Goal: Transaction & Acquisition: Purchase product/service

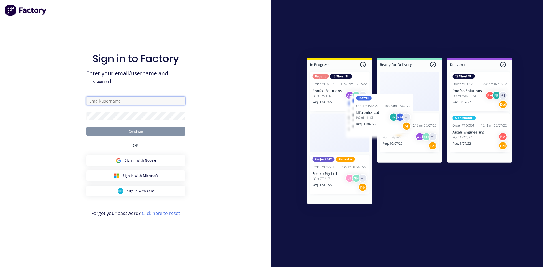
type input "[EMAIL_ADDRESS][DOMAIN_NAME]"
click at [138, 133] on button "Continue" at bounding box center [135, 131] width 99 height 8
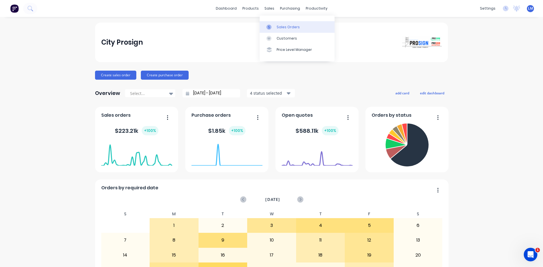
click at [285, 24] on link "Sales Orders" at bounding box center [296, 26] width 75 height 11
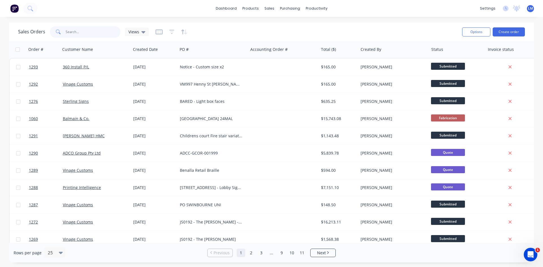
click at [86, 31] on input "text" at bounding box center [93, 31] width 55 height 11
type input "vina"
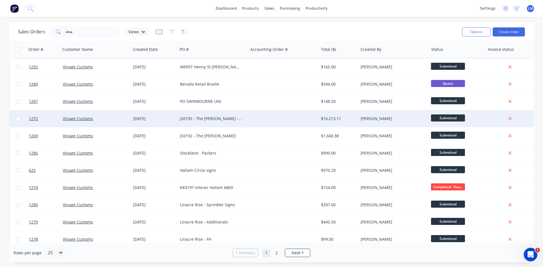
click at [238, 115] on div "JS0192 - The [PERSON_NAME] - FRV" at bounding box center [212, 118] width 70 height 17
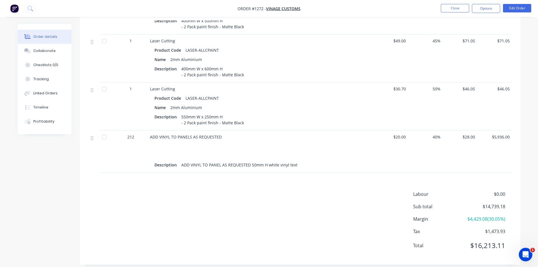
scroll to position [394, 0]
click at [400, 134] on span "$20.00" at bounding box center [391, 137] width 30 height 6
click at [522, 6] on button "Edit Order" at bounding box center [517, 8] width 28 height 8
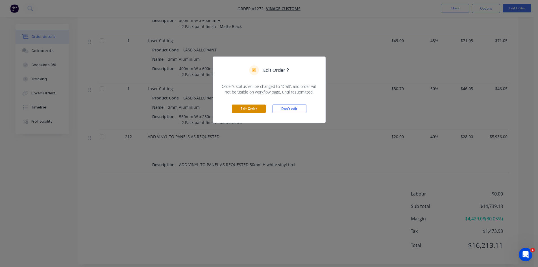
click at [253, 108] on button "Edit Order" at bounding box center [249, 109] width 34 height 8
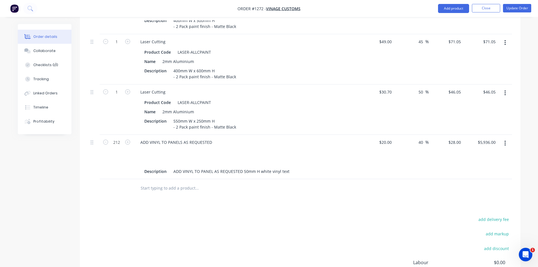
scroll to position [417, 0]
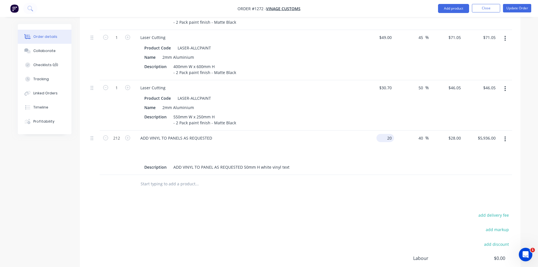
click at [384, 131] on div "20 $20.00" at bounding box center [377, 153] width 35 height 44
type input "$10.00"
type input "$14.00"
type input "$2,968.00"
click at [371, 144] on div "$10.00 10" at bounding box center [377, 153] width 35 height 44
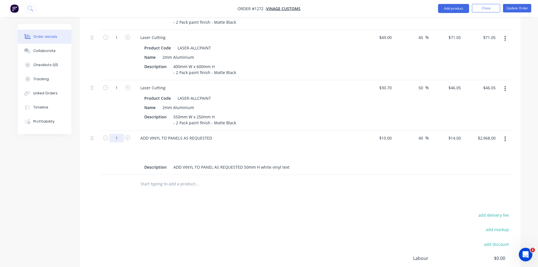
type input "1"
type input "$14.00"
click at [336, 211] on div "add delivery fee add markup add discount Labour $0.00 Sub total $11,771.18 Marg…" at bounding box center [300, 265] width 424 height 109
drag, startPoint x: 382, startPoint y: 124, endPoint x: 397, endPoint y: 124, distance: 15.3
click at [397, 131] on div "1 ADD VINYL TO PANELS AS REQUESTED Description ADD VINYL TO PANEL AS REQUESTED …" at bounding box center [300, 153] width 424 height 44
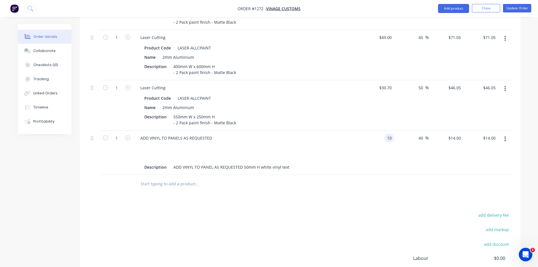
type input "$10.00"
click at [388, 211] on div "add delivery fee add markup add discount Labour $0.00 Sub total $8,817.18 Margi…" at bounding box center [300, 265] width 424 height 109
drag, startPoint x: 419, startPoint y: 124, endPoint x: 427, endPoint y: 125, distance: 8.0
click at [427, 134] on div "40 40 %" at bounding box center [422, 138] width 13 height 8
type input "0"
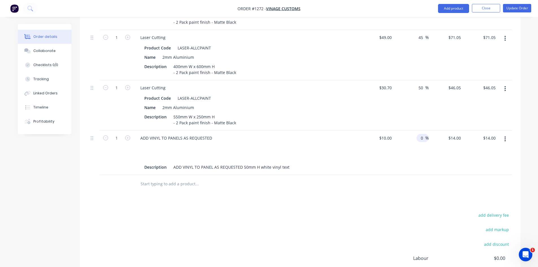
type input "$10.00"
click at [419, 186] on div "Products Show / Hide columns Add product Qty Cost Markup Price Total 134 Laser …" at bounding box center [300, 63] width 441 height 532
drag, startPoint x: 452, startPoint y: 124, endPoint x: 485, endPoint y: 127, distance: 32.9
click at [485, 131] on div "1 ADD VINYL TO PANELS AS REQUESTED Description ADD VINYL TO PANEL AS REQUESTED …" at bounding box center [300, 153] width 424 height 44
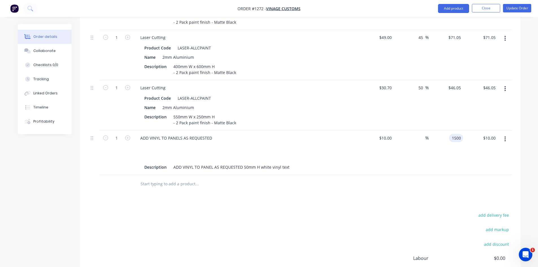
type input "1500"
type input "14900"
type input "$1,500.00"
click at [373, 211] on div "add delivery fee add markup add discount Labour $0.00 Sub total $8,813.18 Margi…" at bounding box center [300, 265] width 424 height 109
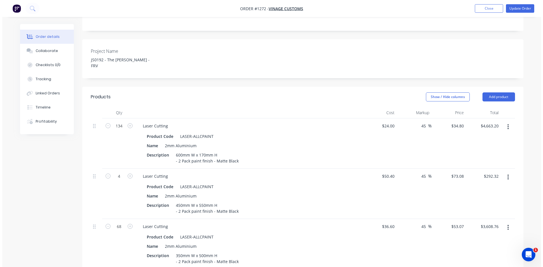
scroll to position [0, 0]
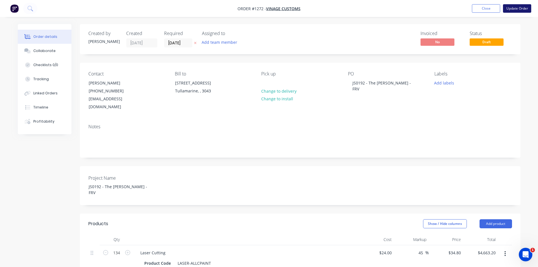
click at [515, 9] on button "Update Order" at bounding box center [517, 8] width 28 height 8
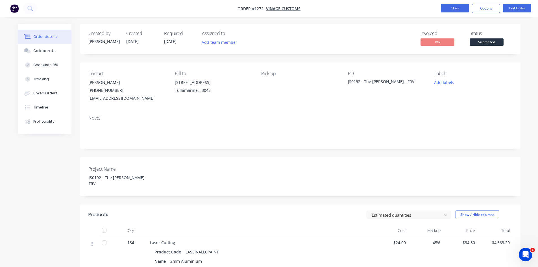
click at [458, 9] on button "Close" at bounding box center [455, 8] width 28 height 8
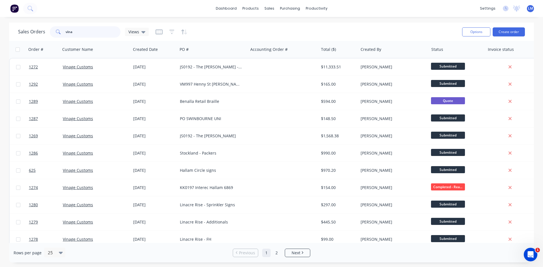
drag, startPoint x: 82, startPoint y: 31, endPoint x: 46, endPoint y: 29, distance: 36.2
click at [46, 29] on div "Sales Orders vina Views" at bounding box center [83, 31] width 131 height 11
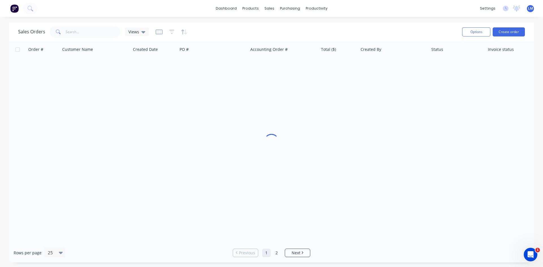
click at [265, 27] on div "Sales Orders Views" at bounding box center [237, 32] width 439 height 14
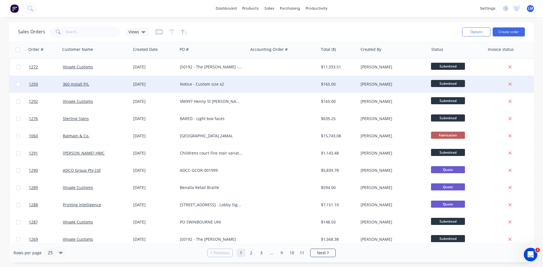
click at [450, 83] on span "Submitted" at bounding box center [448, 83] width 34 height 7
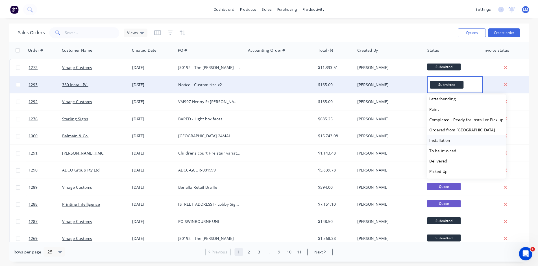
scroll to position [97, 0]
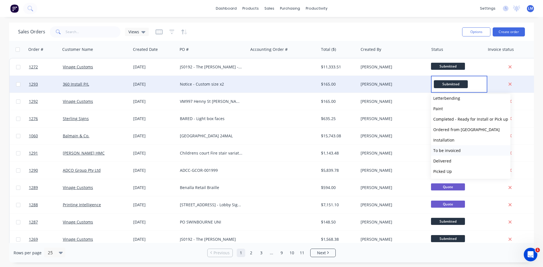
click at [454, 148] on span "To be invoiced" at bounding box center [446, 150] width 27 height 5
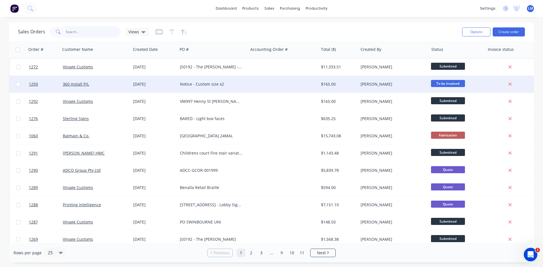
click at [69, 30] on input "text" at bounding box center [93, 31] width 55 height 11
type input "360"
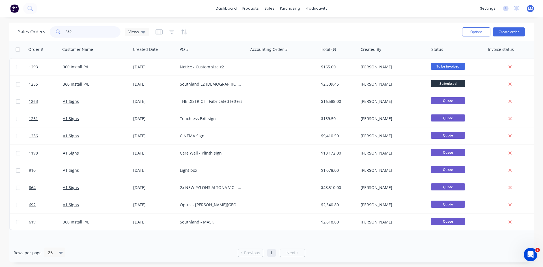
click at [53, 31] on div "360" at bounding box center [85, 31] width 71 height 11
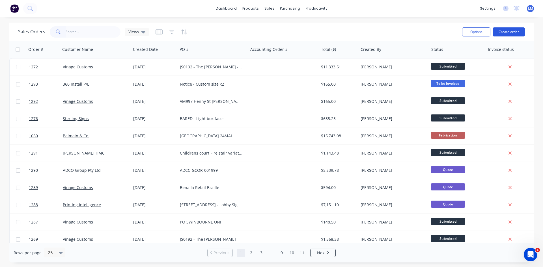
click at [504, 32] on button "Create order" at bounding box center [508, 31] width 32 height 9
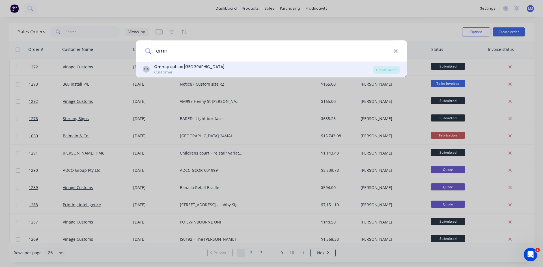
type input "omni"
click at [233, 64] on div "OA Omni graphics Australia Customer" at bounding box center [258, 69] width 230 height 11
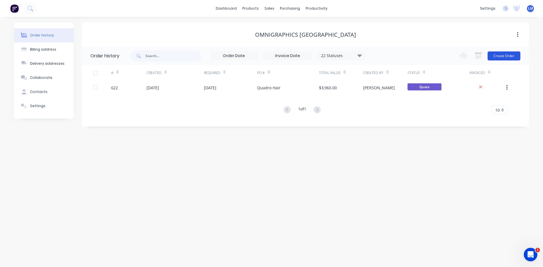
click at [501, 55] on button "Create Order" at bounding box center [503, 55] width 33 height 9
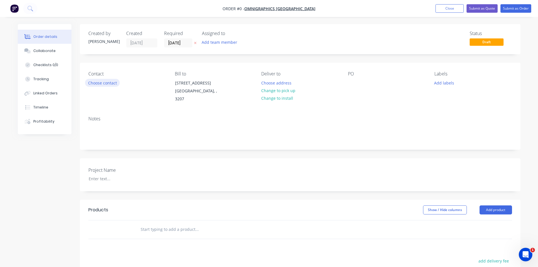
click at [102, 84] on button "Choose contact" at bounding box center [102, 83] width 35 height 8
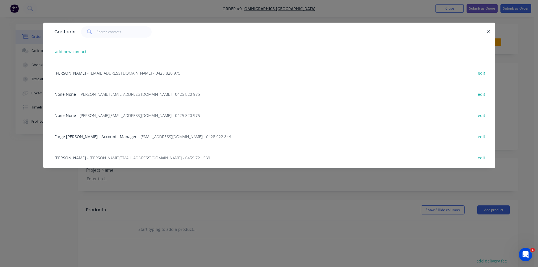
click at [93, 136] on span "Forge [PERSON_NAME] - Accounts Manager" at bounding box center [96, 136] width 82 height 5
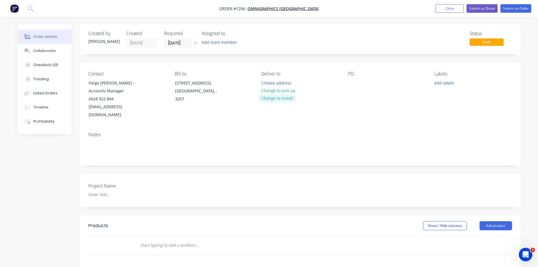
click at [274, 100] on button "Change to install" at bounding box center [277, 98] width 38 height 8
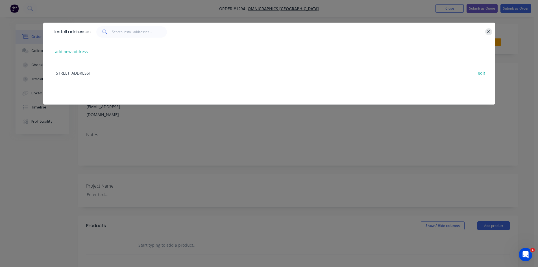
click at [486, 30] on button "button" at bounding box center [488, 31] width 7 height 7
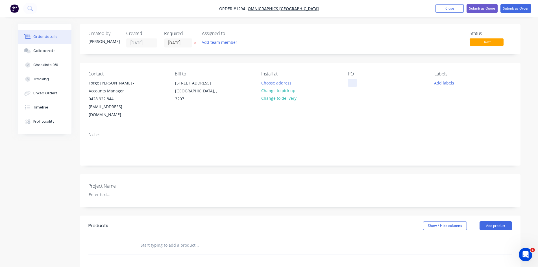
click at [352, 84] on div at bounding box center [352, 83] width 9 height 8
drag, startPoint x: 406, startPoint y: 82, endPoint x: 329, endPoint y: 82, distance: 76.9
click at [329, 82] on div "Contact Forge [PERSON_NAME] - Accounts Manager 0428 922 844 [EMAIL_ADDRESS][DOM…" at bounding box center [300, 95] width 441 height 65
copy div "The [PERSON_NAME] - Display signage"
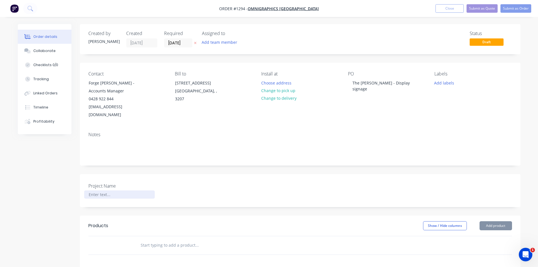
click at [107, 190] on div at bounding box center [119, 194] width 71 height 8
paste div
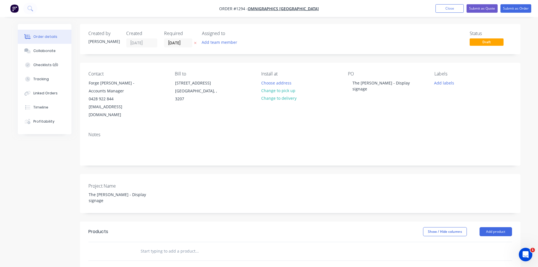
click at [157, 246] on input "text" at bounding box center [196, 251] width 113 height 11
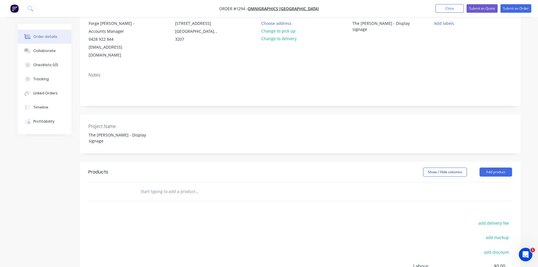
scroll to position [113, 0]
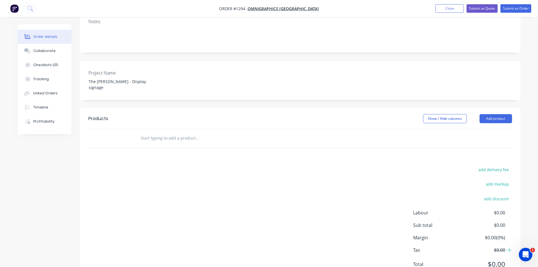
click at [150, 133] on input "text" at bounding box center [196, 138] width 113 height 11
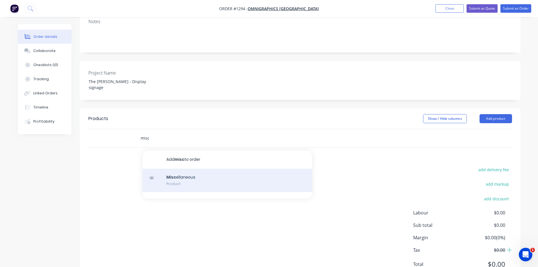
type input "misc"
click at [191, 170] on div "Misc ellaneous Product" at bounding box center [228, 181] width 170 height 24
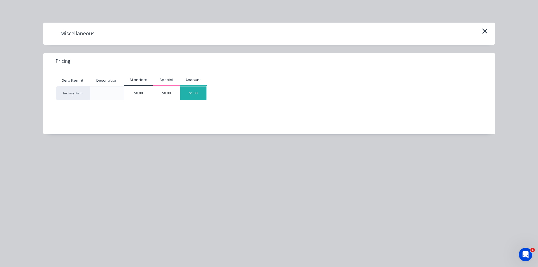
click at [200, 94] on div "$1.00" at bounding box center [193, 93] width 27 height 14
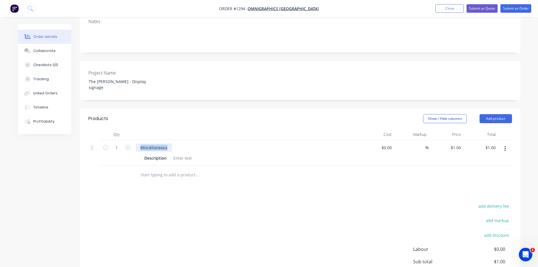
drag, startPoint x: 169, startPoint y: 134, endPoint x: 125, endPoint y: 131, distance: 44.2
click at [125, 140] on div "1 Miscellaneous Description $0.00 $0.00 % $1.00 $1.00 $1.00 $1.00" at bounding box center [300, 153] width 424 height 26
paste div
click at [165, 214] on div "add delivery fee add markup add discount Labour $0.00 Sub total $1.00 Margin $0…" at bounding box center [300, 256] width 424 height 109
click at [180, 154] on div at bounding box center [182, 158] width 23 height 8
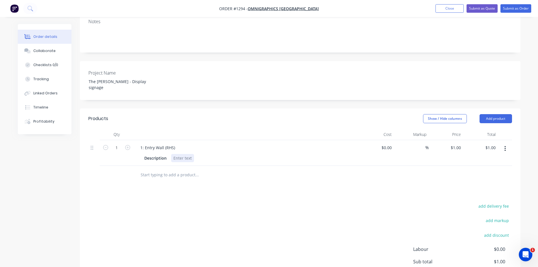
paste div
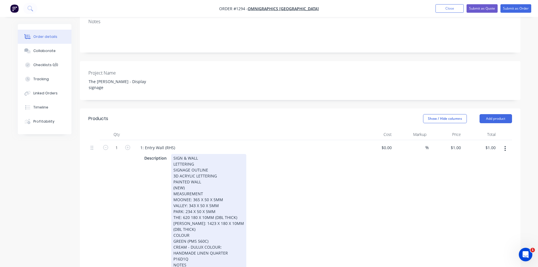
click at [224, 179] on div "PAINTED WALL" at bounding box center [209, 182] width 71 height 6
click at [207, 154] on div "SIGN & WALL LETTERING SIGNAGE OUTLINE 3D ACRYLIC LETTERING PAINTED WALL (NEW) M…" at bounding box center [208, 217] width 75 height 127
drag, startPoint x: 204, startPoint y: 169, endPoint x: 172, endPoint y: 169, distance: 31.9
click at [172, 169] on div "SIGN & WALL LETTERING SIGNAGE OUTLINE 3D ACRYLIC LETTERING PAINTED WALL (NEW) M…" at bounding box center [208, 217] width 75 height 127
drag, startPoint x: 174, startPoint y: 168, endPoint x: 188, endPoint y: 174, distance: 15.0
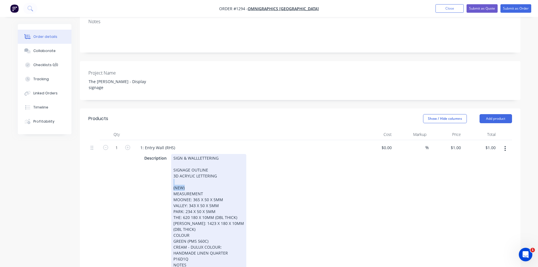
click at [188, 174] on div "SIGN & WALL LETTERING SIGNAGE OUTLINE 3D ACRYLIC LETTERING (NEW) MEASUREMENT MO…" at bounding box center [208, 217] width 75 height 127
click at [228, 214] on div "[PERSON_NAME]: 1423 X 180 X 10MM" at bounding box center [209, 217] width 71 height 6
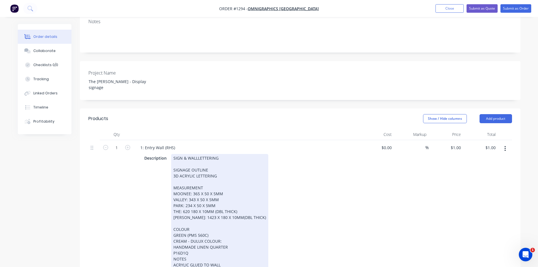
scroll to position [254, 0]
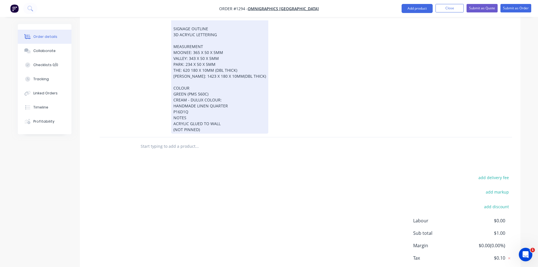
click at [226, 97] on div "CREAM - DULUX COLOUR:" at bounding box center [220, 100] width 93 height 6
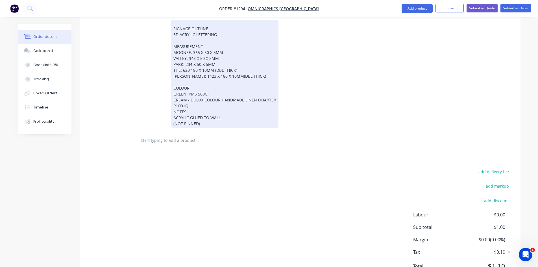
click at [276, 85] on div "SIGN & WALL LETTERING SIGNAGE OUTLINE 3D ACRYLIC LETTERING MEASUREMENT MOONEE: …" at bounding box center [224, 70] width 107 height 115
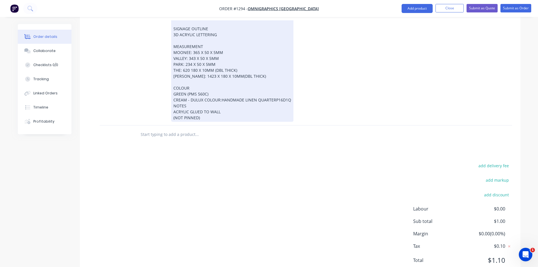
click at [172, 92] on div "SIGN & WALL LETTERING SIGNAGE OUTLINE 3D ACRYLIC LETTERING MEASUREMENT MOONEE: …" at bounding box center [232, 67] width 122 height 109
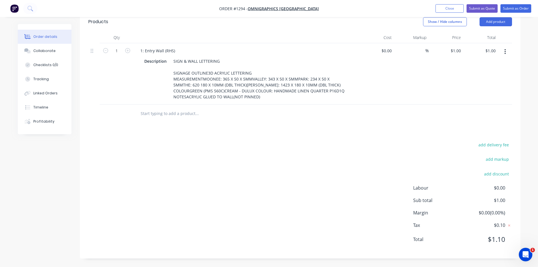
click at [201, 168] on div "add delivery fee add markup add discount Labour $0.00 Sub total $1.00 Margin $0…" at bounding box center [300, 195] width 424 height 109
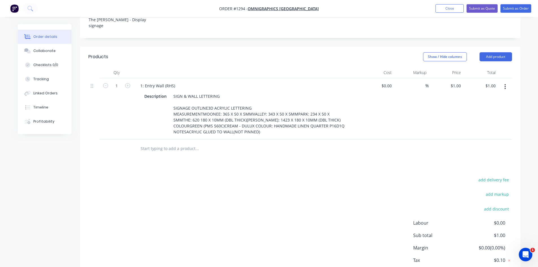
scroll to position [140, 0]
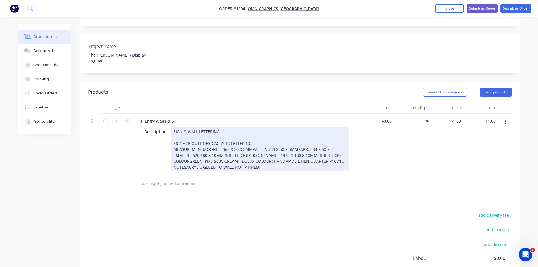
click at [207, 128] on div "SIGN & WALL LETTERING SIGNAGE OUTLINE3D ACRYLIC LETTERING MEASUREMENTMOONEE: 36…" at bounding box center [260, 149] width 178 height 44
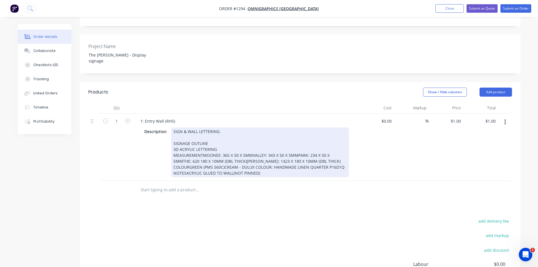
click at [201, 141] on div "SIGN & WALL LETTERING SIGNAGE OUTLINE 3D ACRYLIC LETTERING MEASUREMENTMOONEE: 3…" at bounding box center [260, 152] width 178 height 50
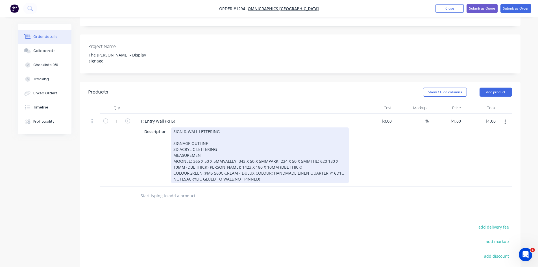
click at [222, 147] on div "SIGN & WALL LETTERING SIGNAGE OUTLINE 3D ACRYLIC LETTERING MEASUREMENT MOONEE: …" at bounding box center [260, 155] width 178 height 56
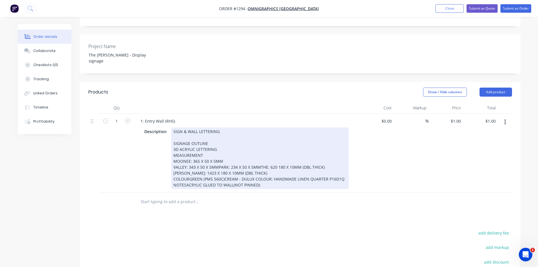
click at [217, 154] on div "SIGN & WALL LETTERING SIGNAGE OUTLINE 3D ACRYLIC LETTERING MEASUREMENT MOONEE: …" at bounding box center [260, 158] width 178 height 62
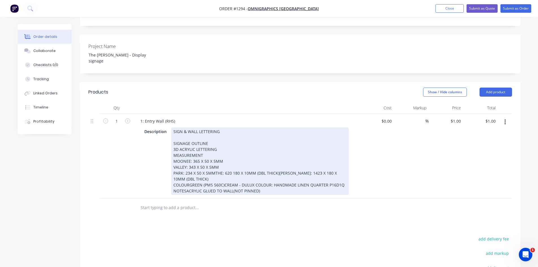
click at [213, 160] on div "SIGN & WALL LETTERING SIGNAGE OUTLINE 3D ACRYLIC LETTERING MEASUREMENT MOONEE: …" at bounding box center [260, 161] width 178 height 68
click at [235, 165] on div "SIGN & WALL LETTERING SIGNAGE OUTLINE 3D ACRYLIC LETTERING MEASUREMENT MOONEE: …" at bounding box center [259, 161] width 176 height 68
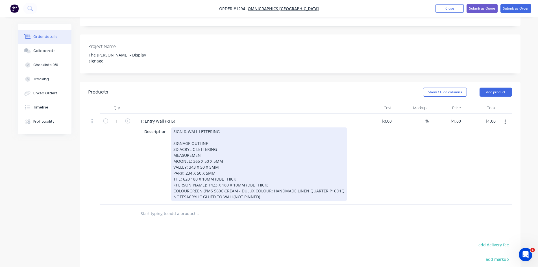
click at [188, 177] on div "SIGN & WALL LETTERING SIGNAGE OUTLINE 3D ACRYLIC LETTERING MEASUREMENT MOONEE: …" at bounding box center [259, 163] width 176 height 73
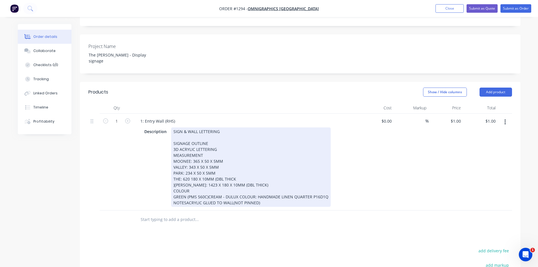
click at [173, 177] on div "SIGN & WALL LETTERING SIGNAGE OUTLINE 3D ACRYLIC LETTERING MEASUREMENT MOONEE: …" at bounding box center [251, 166] width 160 height 79
click at [238, 165] on div "SIGN & WALL LETTERING SIGNAGE OUTLINE 3D ACRYLIC LETTERING MEASUREMENT MOONEE: …" at bounding box center [251, 166] width 160 height 79
click at [206, 189] on div "SIGN & WALL LETTERING SIGNAGE OUTLINE 3D ACRYLIC LETTERING MEASUREMENT MOONEE: …" at bounding box center [251, 166] width 160 height 79
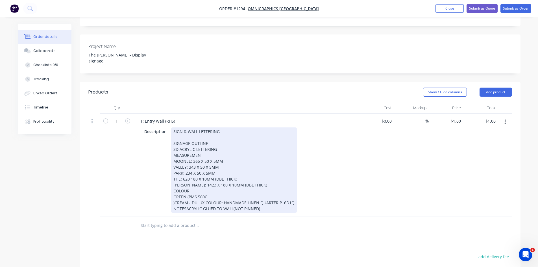
click at [185, 201] on div "SIGN & WALL LETTERING SIGNAGE OUTLINE 3D ACRYLIC LETTERING MEASUREMENT MOONEE: …" at bounding box center [234, 169] width 126 height 85
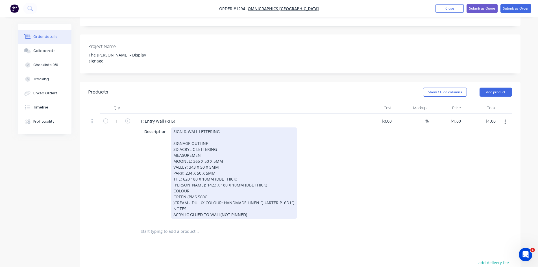
click at [172, 201] on div "SIGN & WALL LETTERING SIGNAGE OUTLINE 3D ACRYLIC LETTERING MEASUREMENT MOONEE: …" at bounding box center [234, 172] width 126 height 91
click at [211, 188] on div "SIGN & WALL LETTERING SIGNAGE OUTLINE 3D ACRYLIC LETTERING MEASUREMENT MOONEE: …" at bounding box center [234, 172] width 126 height 91
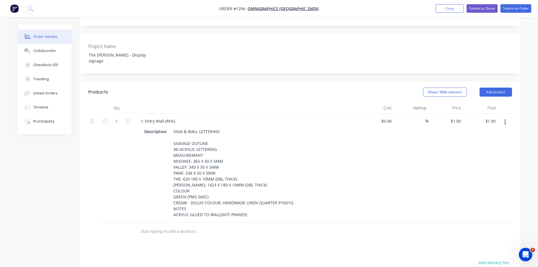
click at [269, 236] on div at bounding box center [235, 231] width 203 height 18
click at [506, 117] on button "button" at bounding box center [505, 122] width 13 height 10
click at [482, 144] on div "Duplicate" at bounding box center [486, 148] width 44 height 8
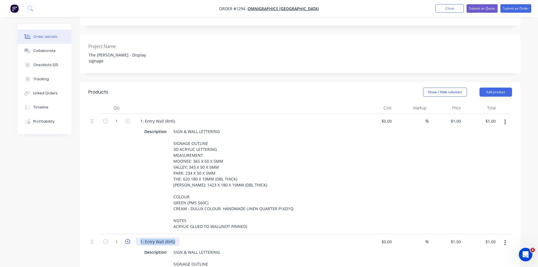
drag, startPoint x: 177, startPoint y: 229, endPoint x: 126, endPoint y: 227, distance: 50.9
paste div
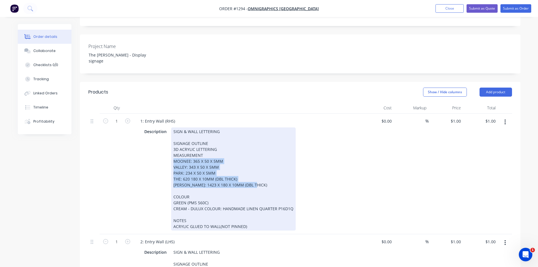
drag, startPoint x: 173, startPoint y: 147, endPoint x: 272, endPoint y: 175, distance: 103.3
click at [272, 175] on div "SIGN & WALL LETTERING SIGNAGE OUTLINE 3D ACRYLIC LETTERING MEASUREMENT MOONEE: …" at bounding box center [233, 178] width 125 height 103
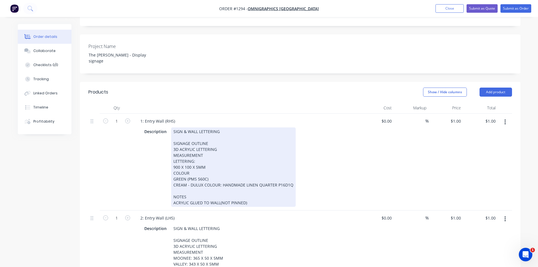
click at [267, 164] on div "900 X 100 X 5MM COLOUR GREEN (PMS 560C) CREAM - DULUX COLOUR: HANDMADE LINEN QU…" at bounding box center [234, 185] width 120 height 42
click at [173, 149] on div "SIGN & WALL LETTERING SIGNAGE OUTLINE 3D ACRYLIC LETTERING MEASUREMENT LETTERIN…" at bounding box center [233, 166] width 125 height 79
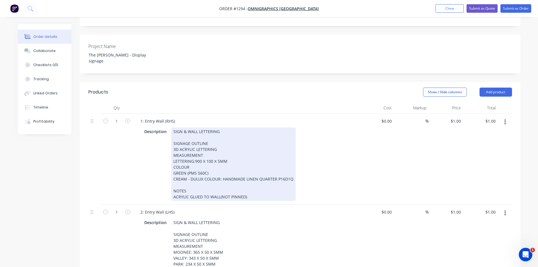
click at [354, 170] on div "Description SIGN & WALL LETTERING SIGNAGE OUTLINE 3D ACRYLIC LETTERING MEASUREM…" at bounding box center [247, 163] width 222 height 75
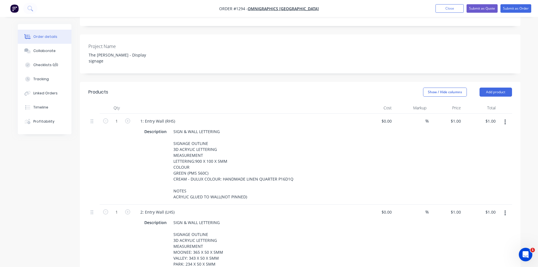
click at [306, 168] on div "Description SIGN & WALL LETTERING SIGNAGE OUTLINE 3D ACRYLIC LETTERING MEASUREM…" at bounding box center [245, 163] width 207 height 73
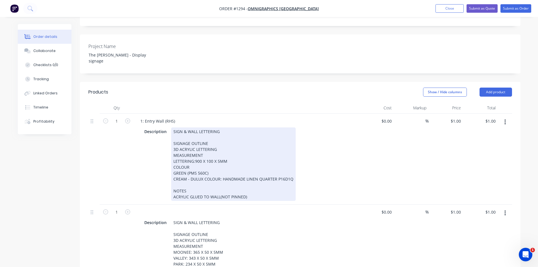
click at [250, 153] on div "SIGN & WALL LETTERING SIGNAGE OUTLINE 3D ACRYLIC LETTERING MEASUREMENT LETTERIN…" at bounding box center [233, 163] width 125 height 73
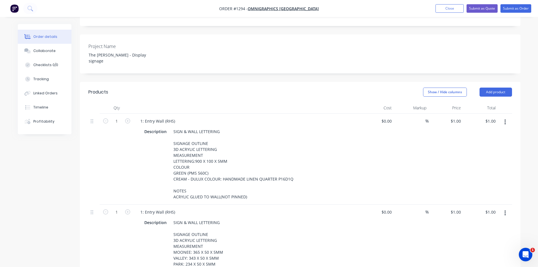
drag, startPoint x: 298, startPoint y: 225, endPoint x: 297, endPoint y: 222, distance: 3.2
click at [298, 224] on div "Description SIGN & WALL LETTERING SIGNAGE OUTLINE 3D ACRYLIC LETTERING MEASUREM…" at bounding box center [245, 269] width 207 height 103
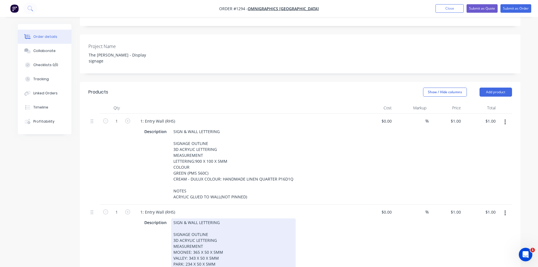
click at [297, 222] on div "Description SIGN & WALL LETTERING SIGNAGE OUTLINE 3D ACRYLIC LETTERING MEASUREM…" at bounding box center [245, 269] width 207 height 103
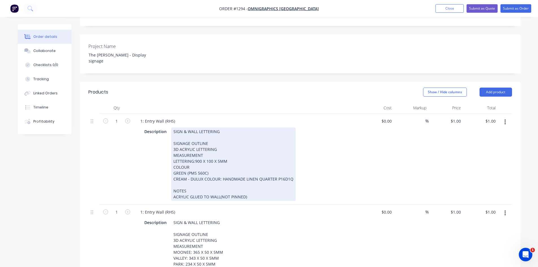
click at [312, 168] on div "Description SIGN & WALL LETTERING SIGNAGE OUTLINE 3D ACRYLIC LETTERING MEASUREM…" at bounding box center [245, 163] width 207 height 73
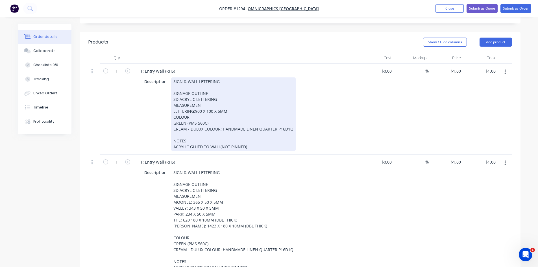
scroll to position [196, 0]
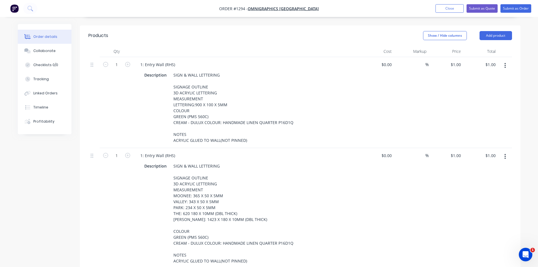
click at [504, 151] on button "button" at bounding box center [505, 156] width 13 height 10
click at [476, 179] on div "Duplicate" at bounding box center [486, 183] width 44 height 8
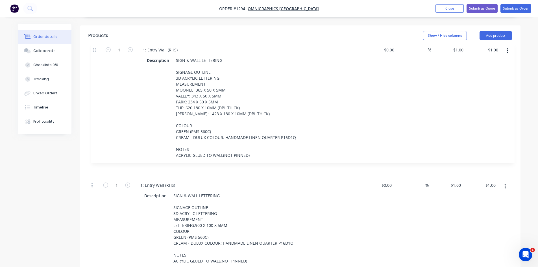
drag, startPoint x: 94, startPoint y: 145, endPoint x: 96, endPoint y: 43, distance: 101.5
click at [96, 57] on div "1 1: Entry Wall (RHS) Description SIGN & WALL LETTERING SIGNAGE OUTLINE 3D ACRY…" at bounding box center [300, 223] width 424 height 332
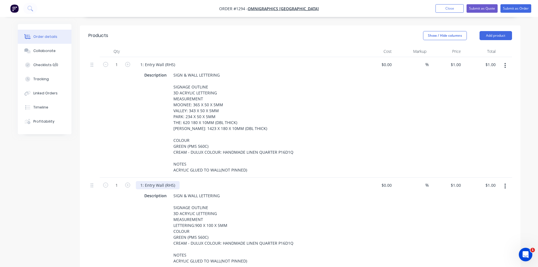
click at [165, 181] on div "1: Entry Wall (RHS)" at bounding box center [158, 185] width 44 height 8
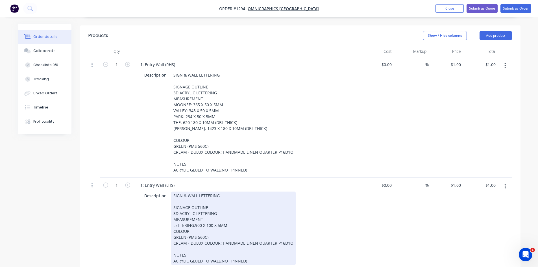
click at [270, 213] on div "SIGN & WALL LETTERING SIGNAGE OUTLINE 3D ACRYLIC LETTERING MEASUREMENT LETTERIN…" at bounding box center [233, 228] width 125 height 73
click at [172, 217] on div "SIGN & WALL LETTERING SIGNAGE OUTLINE 3D ACRYLIC LETTERING MEASUREMENT LETTERIN…" at bounding box center [233, 228] width 125 height 73
drag, startPoint x: 172, startPoint y: 237, endPoint x: 280, endPoint y: 240, distance: 107.7
click at [280, 240] on div "SIGN & WALL LETTERING SIGNAGE OUTLINE 3D ACRYLIC LETTERING MEASUREMENT LETTERIN…" at bounding box center [233, 228] width 125 height 73
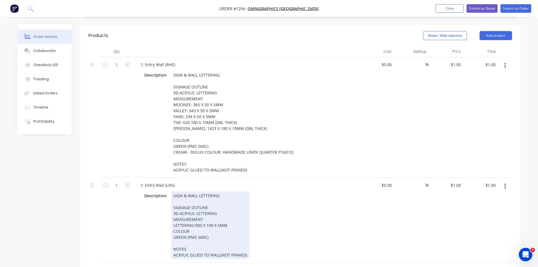
click at [219, 248] on div "SIGN & WALL LETTERING SIGNAGE OUTLINE 3D ACRYLIC LETTERING MEASUREMENT LETTERIN…" at bounding box center [210, 226] width 78 height 68
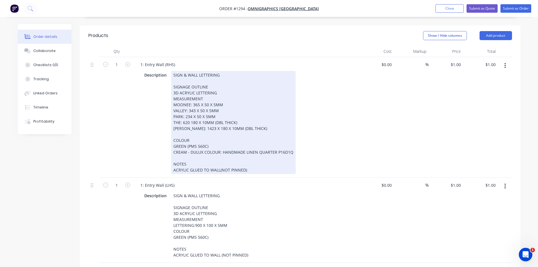
click at [219, 156] on div "SIGN & WALL LETTERING SIGNAGE OUTLINE 3D ACRYLIC LETTERING MEASUREMENT MOONEE: …" at bounding box center [233, 122] width 125 height 103
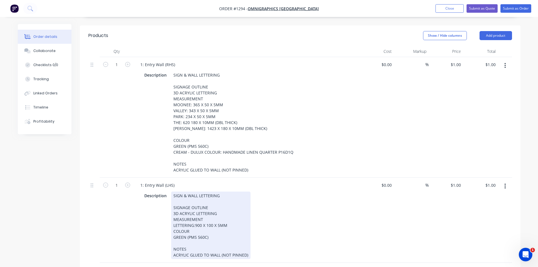
click at [174, 211] on div "SIGN & WALL LETTERING SIGNAGE OUTLINE 3D ACRYLIC LETTERING MEASUREMENT LETTERIN…" at bounding box center [210, 226] width 79 height 68
click at [225, 232] on div "SIGN & WALL LETTERING SIGNAGE OUTLINE 3D ACRYLIC LETTERING MEASUREMENT "Of Exce…" at bounding box center [223, 226] width 105 height 68
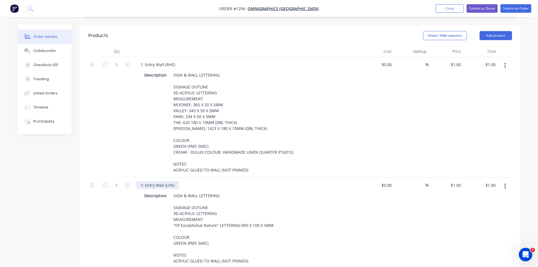
click at [140, 181] on div "1: Entry Wall (LHS)" at bounding box center [157, 185] width 43 height 8
click at [329, 238] on div "Description SIGN & WALL LETTERING SIGNAGE OUTLINE 3D ACRYLIC LETTERING MEASUREM…" at bounding box center [245, 228] width 207 height 73
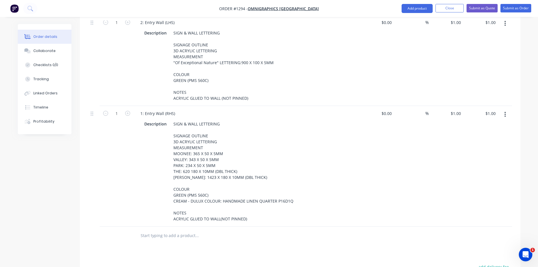
scroll to position [366, 0]
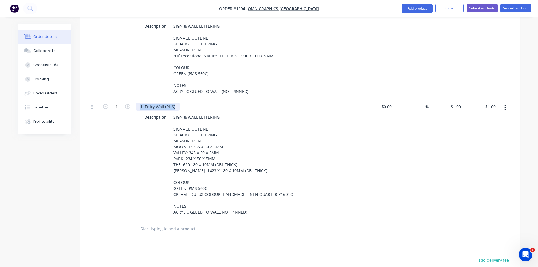
drag, startPoint x: 169, startPoint y: 92, endPoint x: 190, endPoint y: 92, distance: 21.2
click at [190, 103] on div "1: Entry Wall (RHS)" at bounding box center [247, 107] width 222 height 8
paste div
click at [322, 137] on div "Description SIGN & WALL LETTERING SIGNAGE OUTLINE 3D ACRYLIC LETTERING MEASUREM…" at bounding box center [245, 164] width 207 height 103
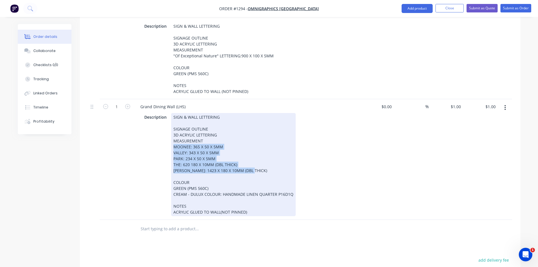
drag, startPoint x: 173, startPoint y: 132, endPoint x: 261, endPoint y: 158, distance: 91.8
click at [261, 158] on div "SIGN & WALL LETTERING SIGNAGE OUTLINE 3D ACRYLIC LETTERING MEASUREMENT MOONEE: …" at bounding box center [233, 164] width 125 height 103
paste div
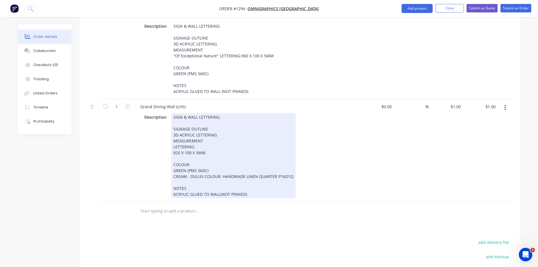
click at [172, 134] on div "SIGN & WALL LETTERING SIGNAGE OUTLINE 3D ACRYLIC LETTERING MEASUREMENT LETTERIN…" at bounding box center [233, 155] width 125 height 85
drag, startPoint x: 172, startPoint y: 162, endPoint x: 295, endPoint y: 162, distance: 122.6
click at [295, 162] on div "Description SIGN & WALL LETTERING SIGNAGE OUTLINE 3D ACRYLIC LETTERING MEASUREM…" at bounding box center [245, 155] width 207 height 85
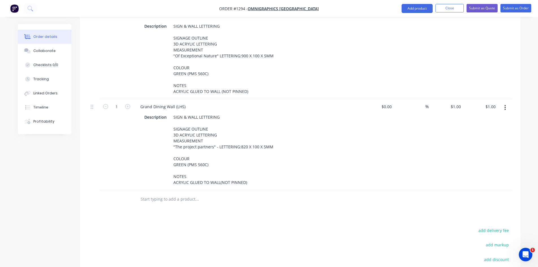
click at [506, 105] on icon "button" at bounding box center [505, 107] width 1 height 5
click at [486, 130] on div "Duplicate" at bounding box center [486, 134] width 44 height 8
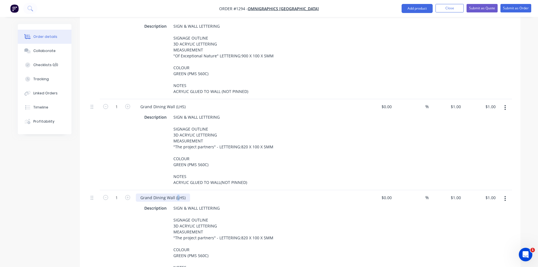
click at [177, 194] on div "Grand Dining Wall (LHS)" at bounding box center [163, 198] width 54 height 8
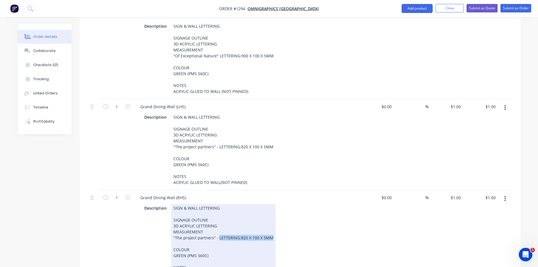
drag, startPoint x: 218, startPoint y: 224, endPoint x: 292, endPoint y: 222, distance: 74.1
click at [291, 222] on div "Description SIGN & WALL LETTERING SIGNAGE OUTLINE 3D ACRYLIC LETTERING MEASUREM…" at bounding box center [245, 240] width 207 height 73
paste div
click at [294, 222] on div "Description SIGN & WALL LETTERING SIGNAGE OUTLINE 3D ACRYLIC LETTERING MEASUREM…" at bounding box center [245, 240] width 207 height 73
click at [238, 225] on div "SIGN & WALL LETTERING SIGNAGE OUTLINE 3D ACRYLIC LETTERING MEASUREMENT "The pro…" at bounding box center [224, 240] width 107 height 73
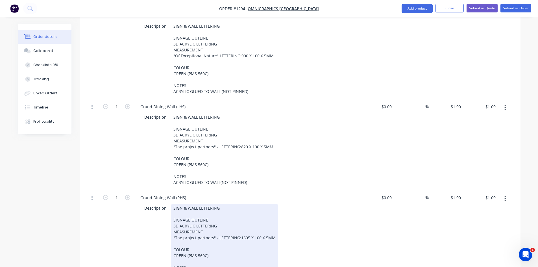
click at [247, 240] on div "SIGN & WALL LETTERING SIGNAGE OUTLINE 3D ACRYLIC LETTERING MEASUREMENT "The pro…" at bounding box center [224, 240] width 107 height 73
drag, startPoint x: 175, startPoint y: 225, endPoint x: 211, endPoint y: 225, distance: 36.5
click at [211, 225] on div "SIGN & WALL LETTERING SIGNAGE OUTLINE 3D ACRYLIC LETTERING MEASUREMENT "The pro…" at bounding box center [224, 240] width 107 height 73
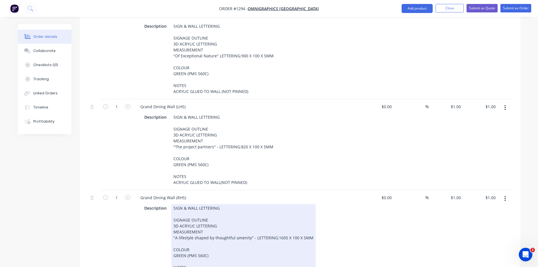
click at [348, 237] on div "Description SIGN & WALL LETTERING SIGNAGE OUTLINE 3D ACRYLIC LETTERING MEASUREM…" at bounding box center [245, 240] width 207 height 73
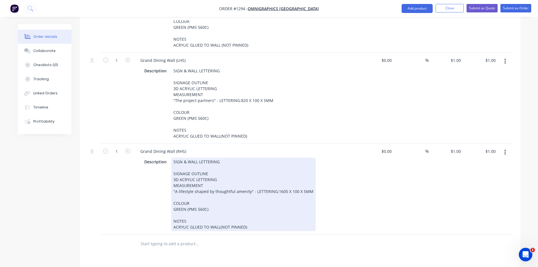
scroll to position [422, 0]
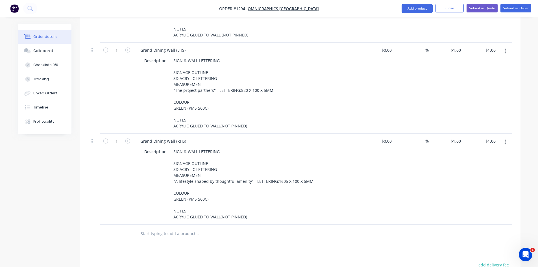
click at [506, 139] on icon "button" at bounding box center [505, 142] width 1 height 6
click at [484, 164] on div "Duplicate" at bounding box center [486, 168] width 44 height 8
drag, startPoint x: 188, startPoint y: 218, endPoint x: 136, endPoint y: 218, distance: 52.0
click at [136, 228] on div "Grand Dining Wall (RHS)" at bounding box center [163, 232] width 55 height 8
paste div
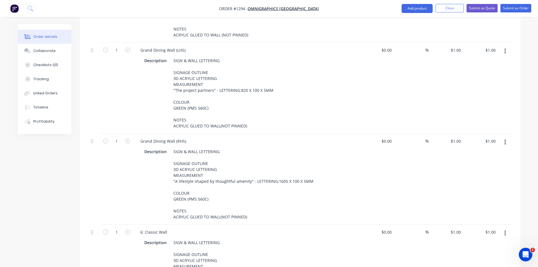
click at [141, 137] on div "Grand Dining Wall (RHS)" at bounding box center [163, 141] width 55 height 8
click at [139, 46] on div "Grand Dining Wall (LHS)" at bounding box center [163, 50] width 54 height 8
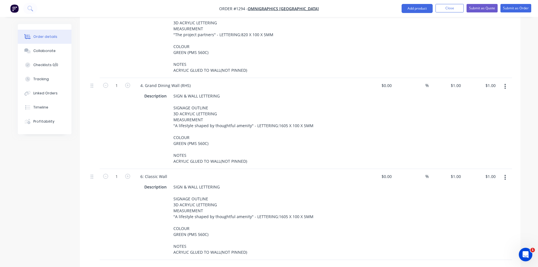
scroll to position [479, 0]
click at [351, 231] on div "Description SIGN & WALL LETTERING SIGNAGE OUTLINE 3D ACRYLIC LETTERING MEASUREM…" at bounding box center [247, 218] width 222 height 75
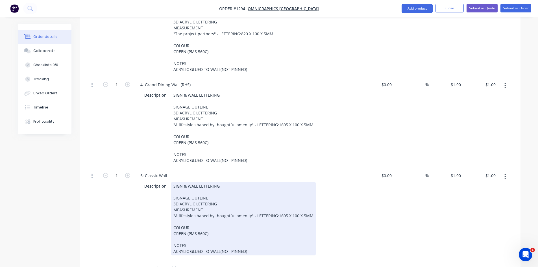
click at [347, 242] on div "6: Classic Wall Description SIGN & WALL LETTERING SIGNAGE OUTLINE 3D ACRYLIC LE…" at bounding box center [247, 213] width 226 height 91
click at [278, 202] on div "SIGN & WALL LETTERING SIGNAGE OUTLINE 3D ACRYLIC LETTERING MEASUREMENT "A lifes…" at bounding box center [243, 218] width 145 height 73
click at [285, 216] on div "SIGN & WALL LETTERING SIGNAGE OUTLINE 3D ACRYLIC LETTERING MEASUREMENT "A lifes…" at bounding box center [244, 218] width 146 height 73
drag, startPoint x: 176, startPoint y: 201, endPoint x: 248, endPoint y: 207, distance: 72.3
click at [248, 203] on div "SIGN & WALL LETTERING SIGNAGE OUTLINE 3D ACRYLIC LETTERING MEASUREMENT "A lifes…" at bounding box center [244, 218] width 146 height 73
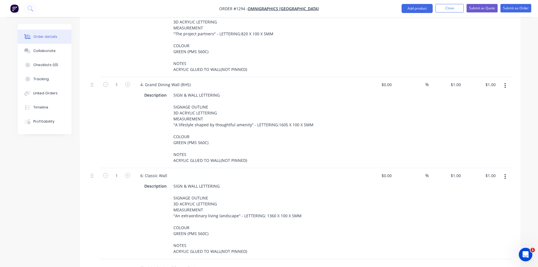
click at [370, 220] on div "$0.00 $0.00" at bounding box center [377, 213] width 35 height 91
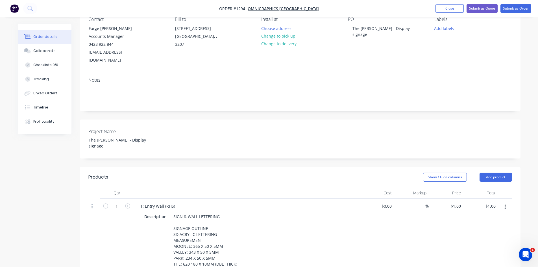
scroll to position [57, 0]
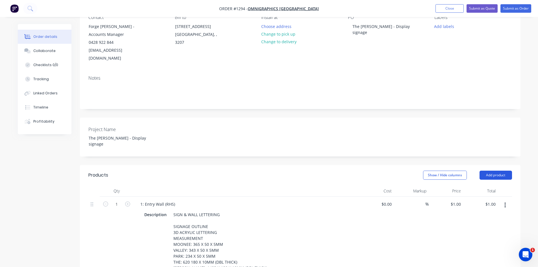
click at [486, 171] on button "Add product" at bounding box center [496, 175] width 32 height 9
drag, startPoint x: 476, startPoint y: 255, endPoint x: 470, endPoint y: 251, distance: 7.3
click at [476, 264] on div "Notes (External)" at bounding box center [486, 268] width 44 height 8
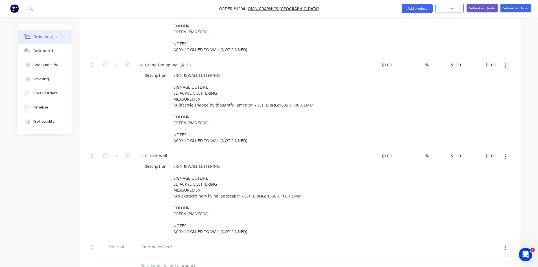
scroll to position [637, 0]
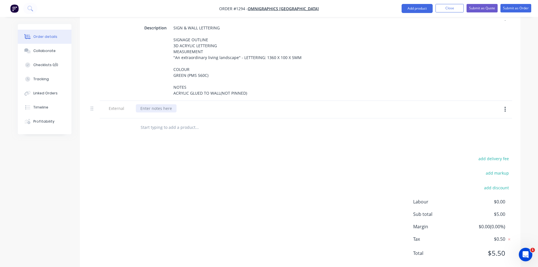
click at [160, 104] on div at bounding box center [156, 108] width 41 height 8
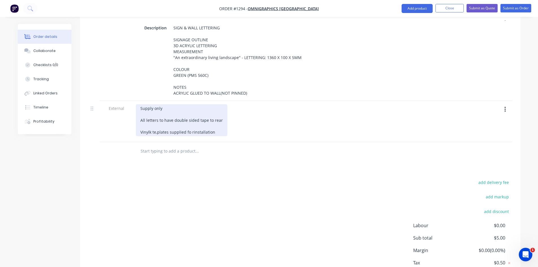
click at [149, 118] on div "Supply only All letters to have double sided tape to rear Vinylk te,plates supp…" at bounding box center [182, 120] width 92 height 32
click at [190, 118] on div "Supply only All letters to have double sided tape to rear Vinyl templates suppl…" at bounding box center [182, 120] width 92 height 32
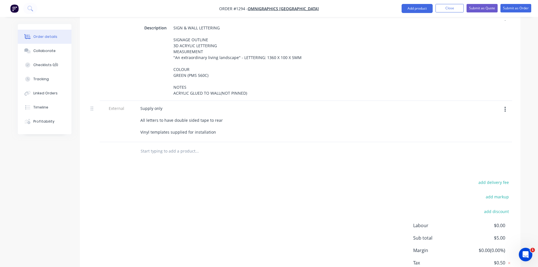
click at [247, 179] on div "add delivery fee add markup add discount Labour $0.00 Sub total $5.00 Margin $0…" at bounding box center [300, 233] width 424 height 109
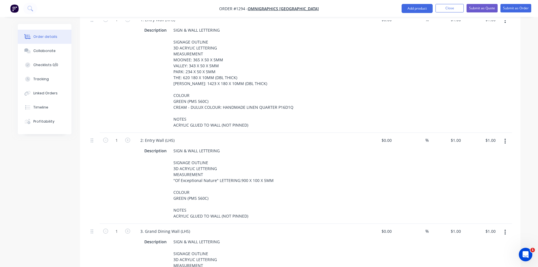
scroll to position [157, 0]
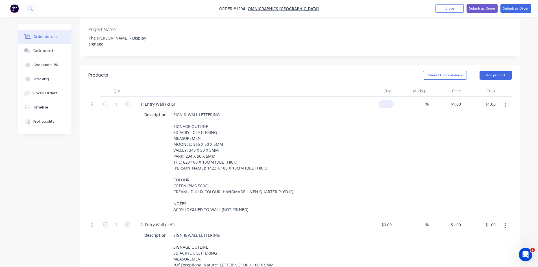
click at [388, 100] on input at bounding box center [387, 104] width 13 height 8
type input "$300.00"
click at [421, 100] on input at bounding box center [422, 104] width 6 height 8
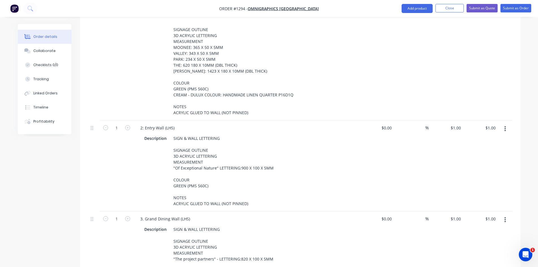
scroll to position [270, 0]
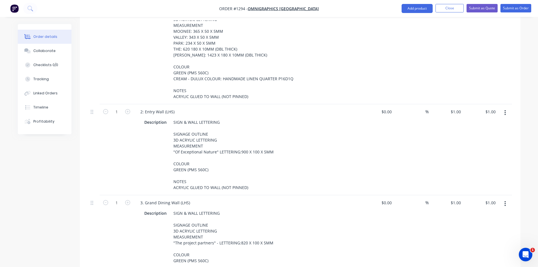
type input "50"
type input "$450.00"
click at [416, 104] on div "%" at bounding box center [411, 149] width 35 height 91
click at [422, 108] on input at bounding box center [422, 112] width 6 height 8
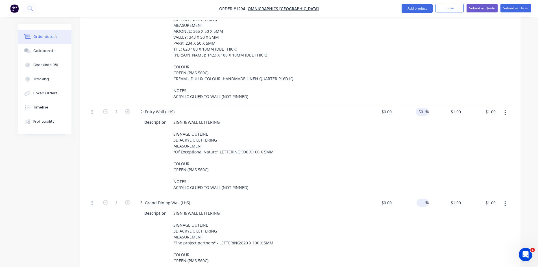
type input "50"
type input "$0.00"
click at [422, 199] on input at bounding box center [422, 203] width 6 height 8
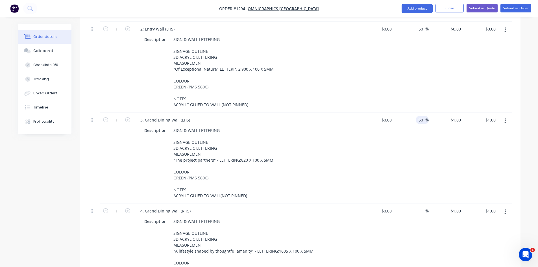
scroll to position [411, 0]
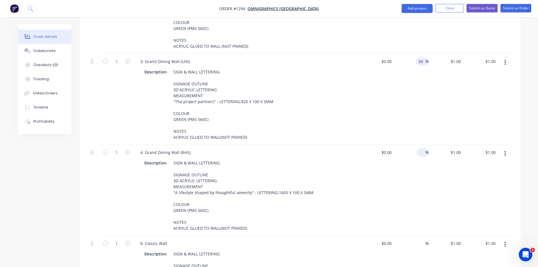
type input "50"
type input "$0.00"
click at [420, 148] on input at bounding box center [422, 152] width 6 height 8
type input "50"
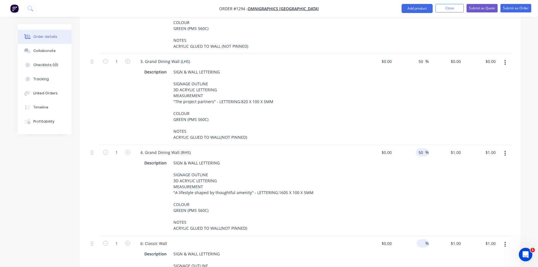
type input "$0.00"
click at [422, 239] on input at bounding box center [422, 243] width 6 height 8
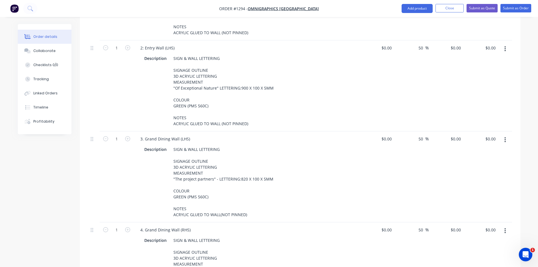
scroll to position [270, 0]
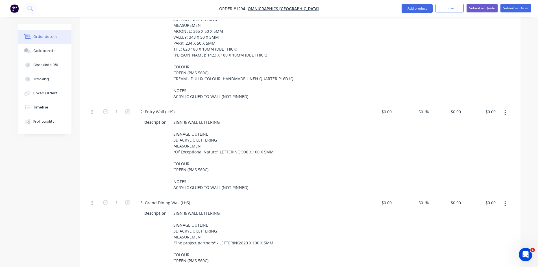
type input "50"
type input "$0.00"
click at [394, 140] on div "50 50 %" at bounding box center [411, 149] width 35 height 91
click at [389, 108] on input at bounding box center [391, 112] width 6 height 8
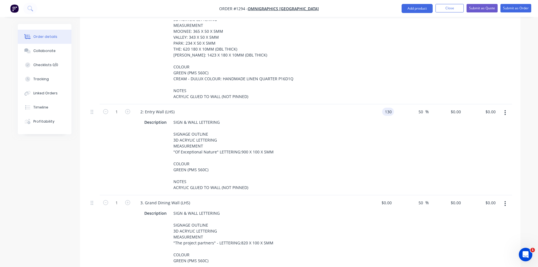
type input "$130.00"
type input "$195.00"
click at [365, 199] on div "$0.00 $0.00" at bounding box center [377, 240] width 35 height 91
click at [388, 199] on input at bounding box center [387, 203] width 13 height 8
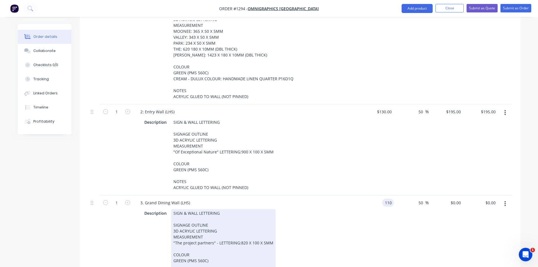
type input "$110.00"
type input "$165.00"
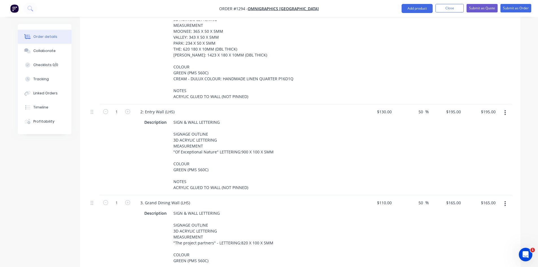
click at [357, 208] on div "3. Grand Dining Wall (LHS) Description SIGN & WALL LETTERING SIGNAGE OUTLINE 3D…" at bounding box center [247, 240] width 226 height 91
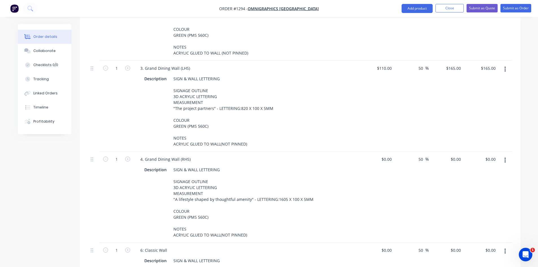
scroll to position [411, 0]
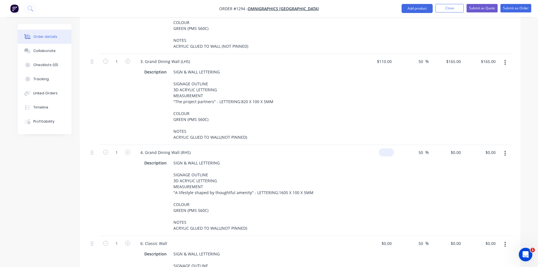
click at [390, 148] on input at bounding box center [387, 152] width 13 height 8
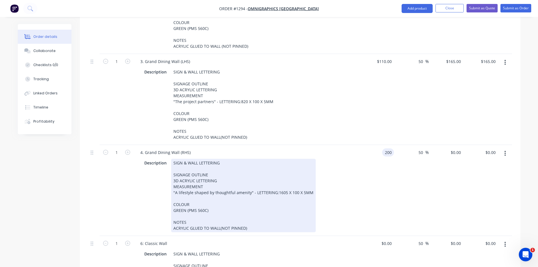
type input "$200.00"
type input "$300.00"
click at [348, 214] on div "Description SIGN & WALL LETTERING SIGNAGE OUTLINE 3D ACRYLIC LETTERING MEASUREM…" at bounding box center [245, 195] width 207 height 73
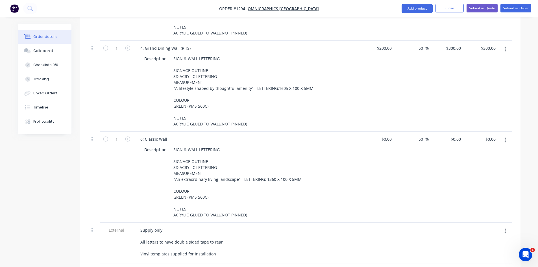
scroll to position [524, 0]
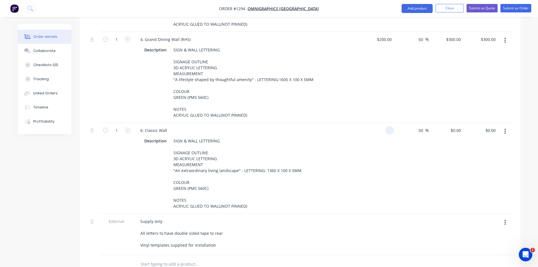
click at [392, 126] on input at bounding box center [391, 130] width 6 height 8
type input "$180.00"
type input "$270.00"
click at [366, 193] on div "$180.00 180" at bounding box center [377, 168] width 35 height 91
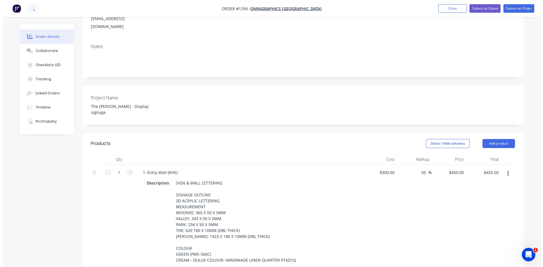
scroll to position [0, 0]
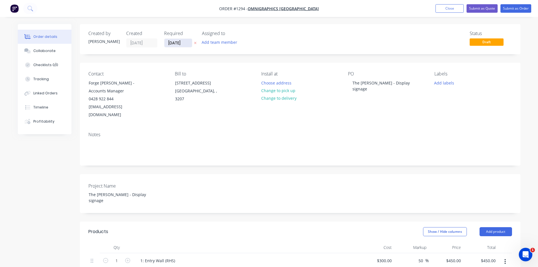
click at [182, 43] on input "[DATE]" at bounding box center [178, 43] width 28 height 8
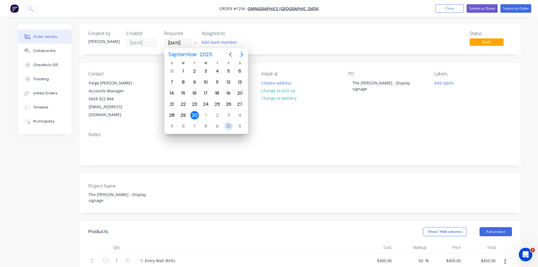
click at [230, 126] on div "10" at bounding box center [228, 126] width 8 height 8
type input "[DATE]"
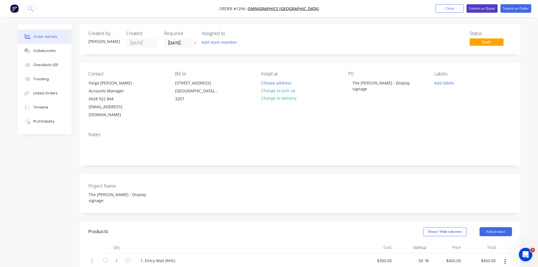
click at [484, 7] on button "Submit as Quote" at bounding box center [482, 8] width 31 height 8
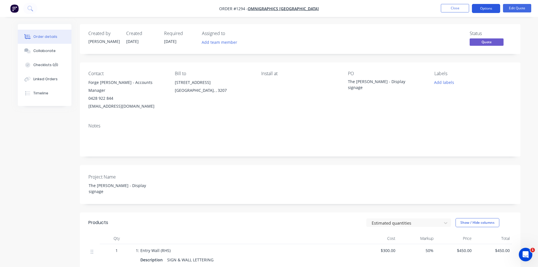
click at [488, 7] on button "Options" at bounding box center [486, 8] width 28 height 9
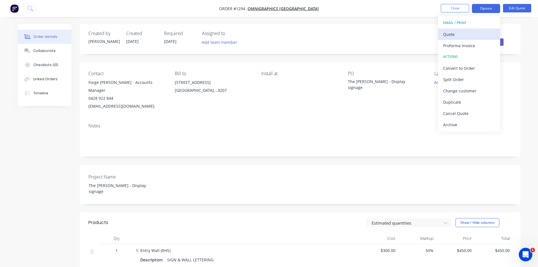
click at [463, 32] on div "Quote" at bounding box center [469, 34] width 52 height 8
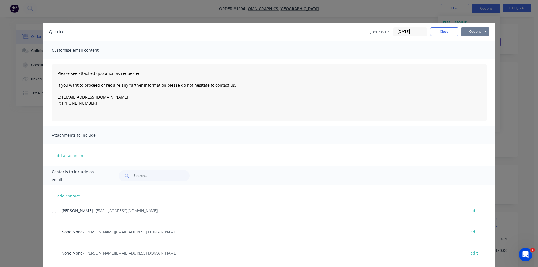
click at [471, 32] on button "Options" at bounding box center [475, 31] width 28 height 8
click at [470, 49] on button "Print" at bounding box center [479, 50] width 36 height 9
drag, startPoint x: 445, startPoint y: 34, endPoint x: 453, endPoint y: 18, distance: 17.8
click at [445, 34] on button "Close" at bounding box center [444, 31] width 28 height 8
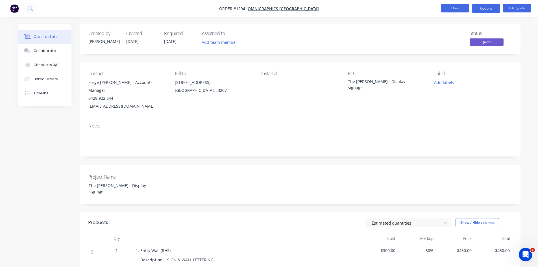
click at [461, 8] on button "Close" at bounding box center [455, 8] width 28 height 8
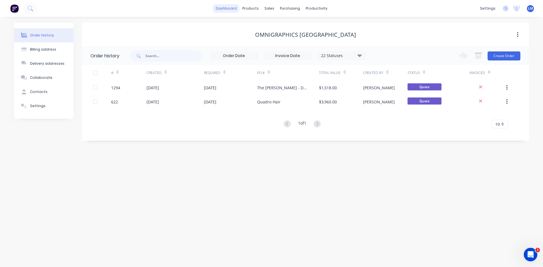
click at [224, 9] on link "dashboard" at bounding box center [226, 8] width 27 height 8
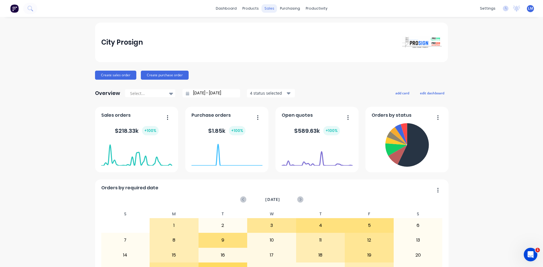
click at [267, 8] on div "sales" at bounding box center [269, 8] width 16 height 8
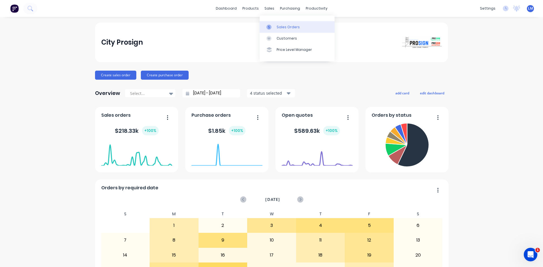
click at [299, 30] on link "Sales Orders" at bounding box center [296, 26] width 75 height 11
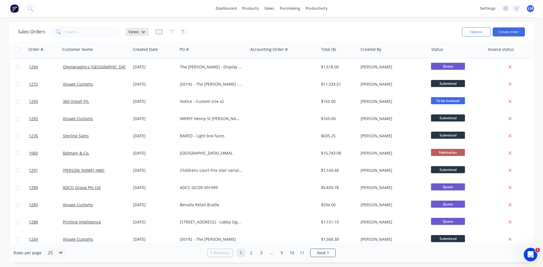
click at [142, 33] on icon at bounding box center [143, 32] width 4 height 2
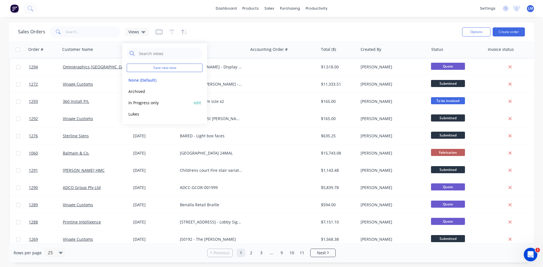
click at [149, 104] on button "In Progress only" at bounding box center [159, 102] width 64 height 6
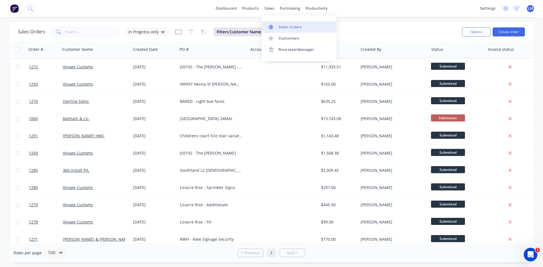
click at [282, 26] on div "Sales Orders" at bounding box center [289, 27] width 23 height 5
click at [505, 30] on button "Create order" at bounding box center [508, 31] width 32 height 9
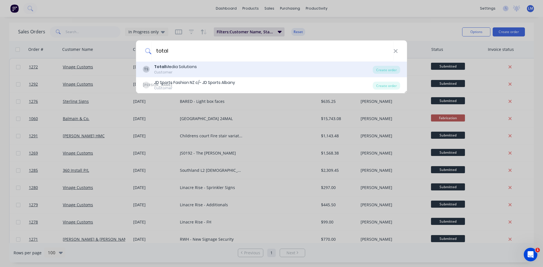
type input "total"
click at [212, 73] on div "TS Total Media Solutions Customer" at bounding box center [258, 69] width 230 height 11
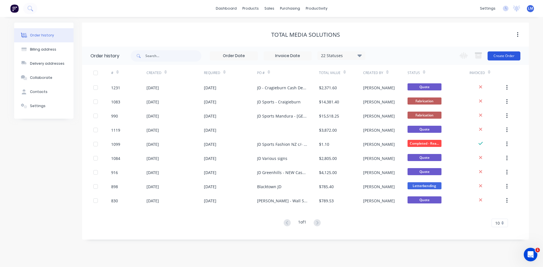
click at [501, 56] on button "Create Order" at bounding box center [503, 55] width 33 height 9
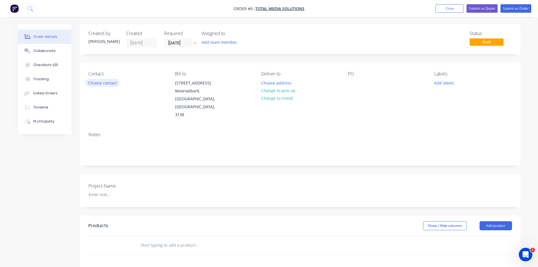
click at [103, 80] on button "Choose contact" at bounding box center [102, 83] width 35 height 8
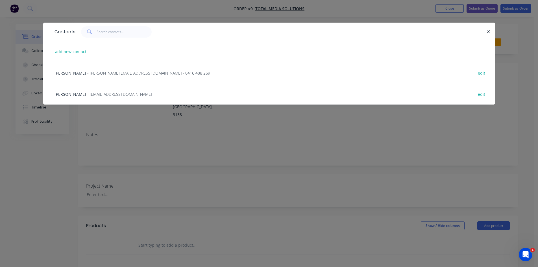
click at [88, 73] on span "- [PERSON_NAME][EMAIL_ADDRESS][DOMAIN_NAME] - 0416 488 269" at bounding box center [148, 72] width 123 height 5
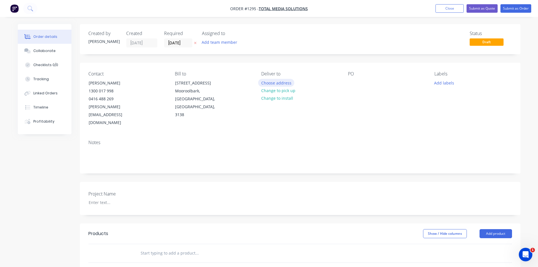
click at [278, 84] on button "Choose address" at bounding box center [276, 83] width 36 height 8
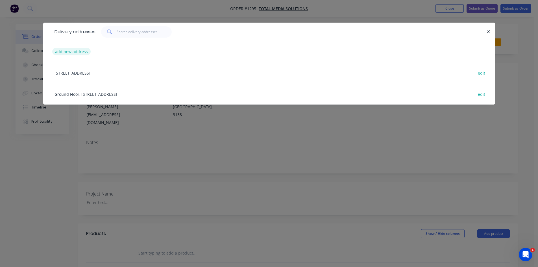
click at [71, 51] on button "add new address" at bounding box center [71, 52] width 39 height 8
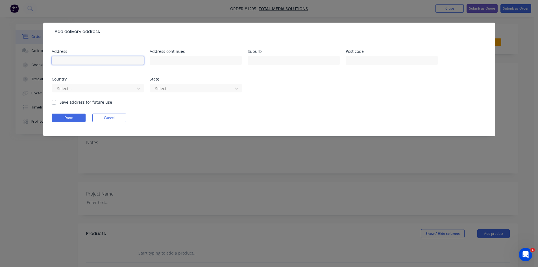
click at [70, 62] on input "text" at bounding box center [98, 60] width 92 height 8
type input "JD Sports"
type input "[PERSON_NAME] Mall"
type input "[GEOGRAPHIC_DATA]"
type input "5000"
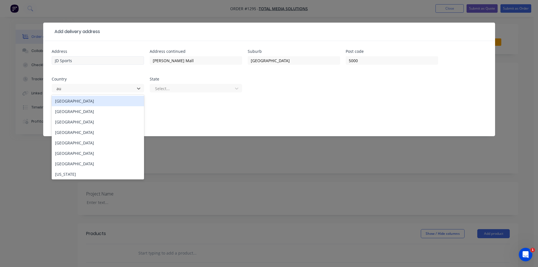
type input "aus"
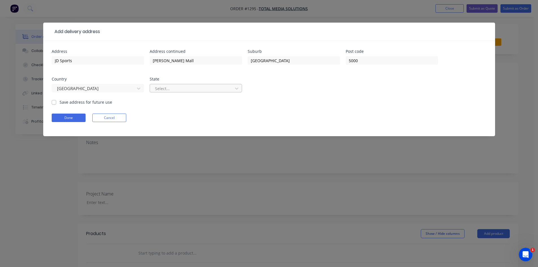
click at [181, 90] on div at bounding box center [192, 88] width 75 height 7
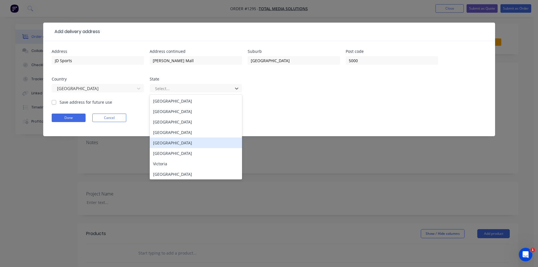
click at [183, 142] on div "[GEOGRAPHIC_DATA]" at bounding box center [196, 143] width 92 height 10
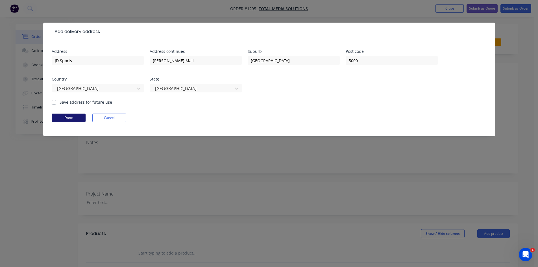
click at [65, 119] on button "Done" at bounding box center [69, 118] width 34 height 8
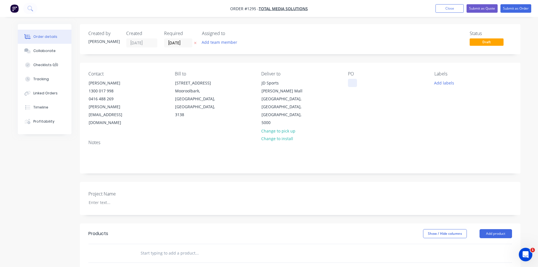
click at [352, 81] on div at bounding box center [352, 83] width 9 height 8
paste div
click at [368, 82] on div "[PERSON_NAME] MALL JD SPORTS" at bounding box center [383, 86] width 71 height 14
drag, startPoint x: 371, startPoint y: 84, endPoint x: 344, endPoint y: 85, distance: 26.3
click at [344, 85] on div "Contact [PERSON_NAME] [PHONE_NUMBER] [EMAIL_ADDRESS][DOMAIN_NAME] Bill to [STRE…" at bounding box center [300, 99] width 441 height 73
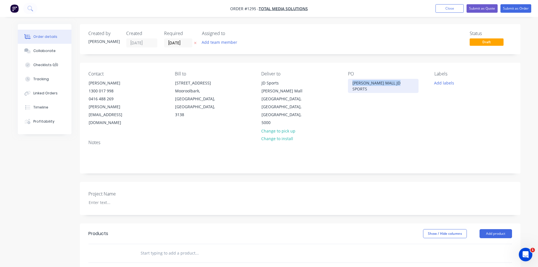
copy div "[PERSON_NAME] MALL JD SPORTS"
click at [113, 198] on div at bounding box center [119, 202] width 71 height 8
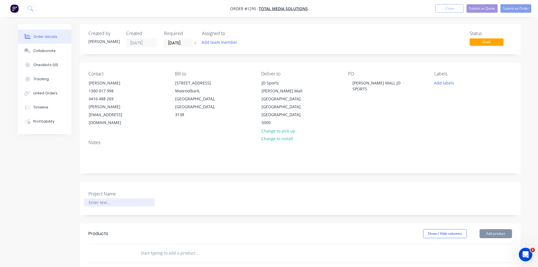
paste div
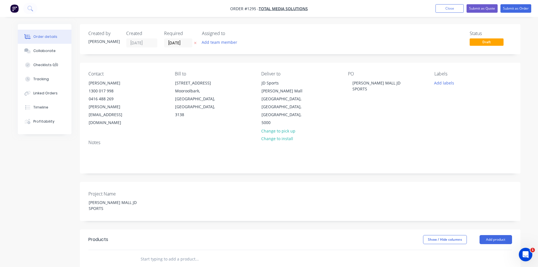
click at [156, 253] on input "text" at bounding box center [196, 258] width 113 height 11
click at [174, 253] on input "text" at bounding box center [196, 258] width 113 height 11
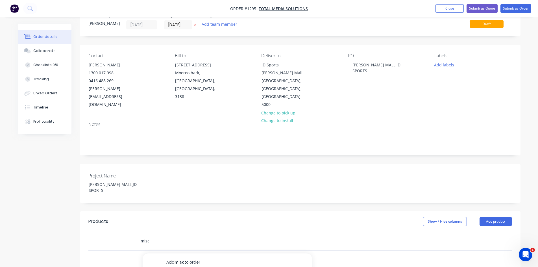
scroll to position [28, 0]
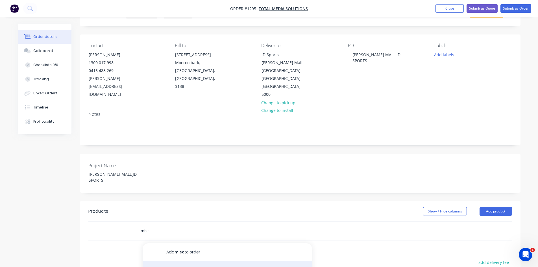
type input "misc"
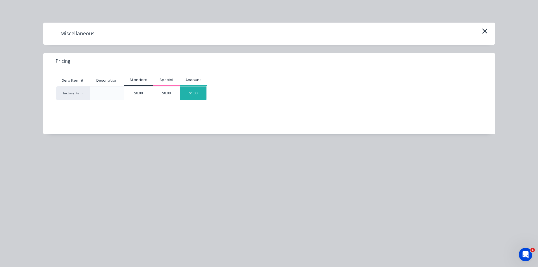
click at [194, 95] on div "$1.00" at bounding box center [193, 93] width 27 height 14
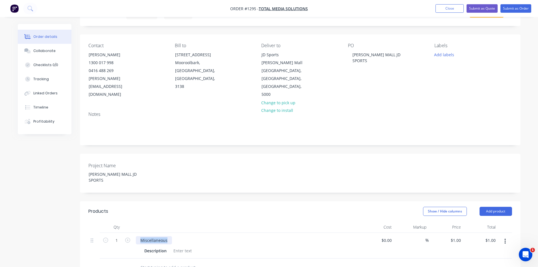
drag, startPoint x: 169, startPoint y: 217, endPoint x: 136, endPoint y: 215, distance: 32.3
click at [136, 236] on div "Miscellaneous" at bounding box center [154, 240] width 36 height 8
click at [180, 247] on div at bounding box center [182, 251] width 23 height 8
click at [182, 247] on div at bounding box center [182, 251] width 23 height 8
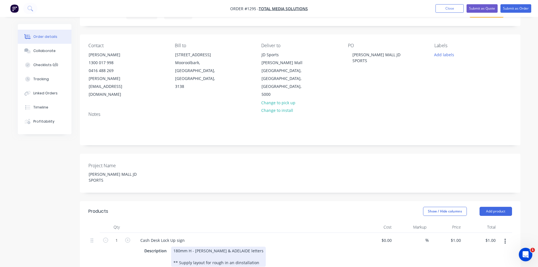
click at [232, 247] on div "180mm H - [PERSON_NAME] & ADELAIDE letters ** Supply layout for rough in an din…" at bounding box center [218, 257] width 95 height 20
click at [279, 247] on div "Description 180mm H - JD Roundel & ADELAIDE letters ** Supply layout for rough …" at bounding box center [245, 257] width 207 height 20
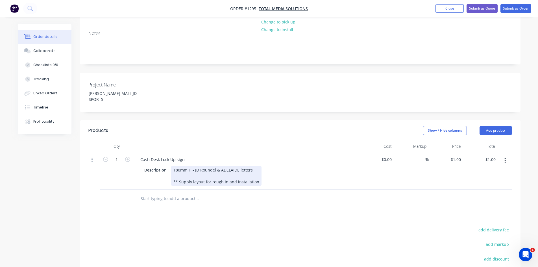
scroll to position [113, 0]
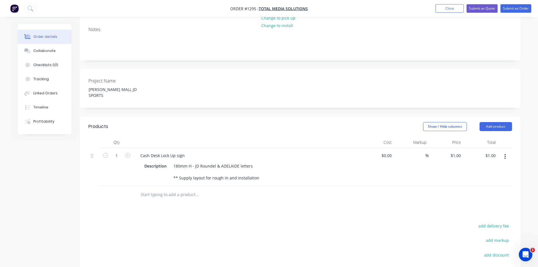
click at [505, 154] on icon "button" at bounding box center [505, 156] width 1 height 5
click at [482, 179] on div "Duplicate" at bounding box center [486, 183] width 44 height 8
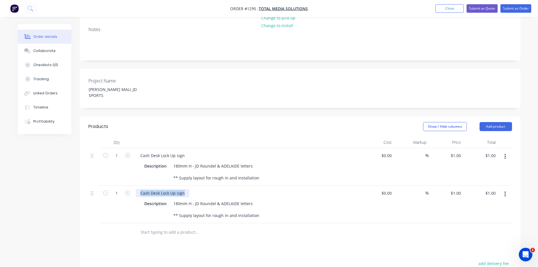
drag, startPoint x: 139, startPoint y: 170, endPoint x: 199, endPoint y: 170, distance: 60.5
click at [199, 189] on div "Cash Desk Lock Up sign" at bounding box center [247, 193] width 222 height 8
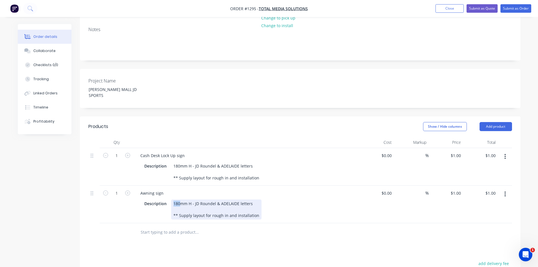
drag, startPoint x: 173, startPoint y: 181, endPoint x: 235, endPoint y: 190, distance: 62.7
click at [247, 200] on div "180mm H - JD Roundel & ADELAIDE letters ** Supply layout for rough in and insta…" at bounding box center [216, 210] width 90 height 20
click at [179, 200] on div "180mm H - JD Roundel & ADELAIDE letters ** Supply layout for rough in and insta…" at bounding box center [216, 210] width 90 height 20
drag, startPoint x: 179, startPoint y: 181, endPoint x: 170, endPoint y: 182, distance: 9.0
click at [170, 200] on div "Description 180mm H - JD Roundel & ADELAIDE letters ** Supply layout for rough …" at bounding box center [245, 210] width 207 height 20
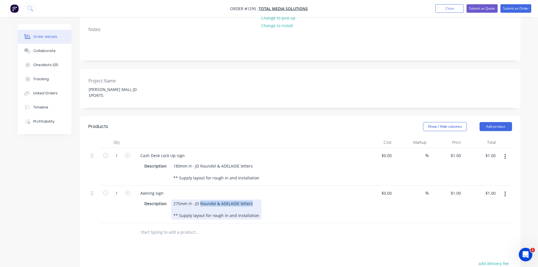
drag, startPoint x: 200, startPoint y: 181, endPoint x: 267, endPoint y: 183, distance: 66.7
click at [267, 200] on div "Description 275mm H - JD Roundel & ADELAIDE letters ** Supply layout for rough …" at bounding box center [245, 210] width 207 height 20
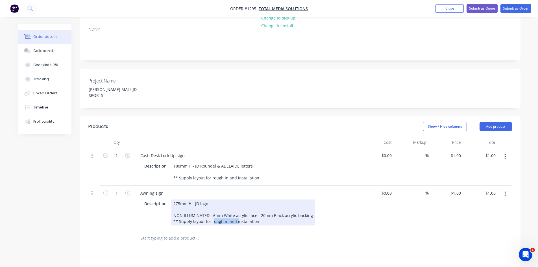
drag, startPoint x: 210, startPoint y: 212, endPoint x: 235, endPoint y: 213, distance: 24.6
click at [235, 213] on div "275mm H - JD logo NON ILLUMINATED - 6mm White acrylic face - 20mm Black acrylic…" at bounding box center [243, 213] width 144 height 26
click at [194, 200] on div "275mm H - JD logo NON ILLUMINATED - 6mm White acrylic face - 20mm Black acrylic…" at bounding box center [243, 213] width 144 height 26
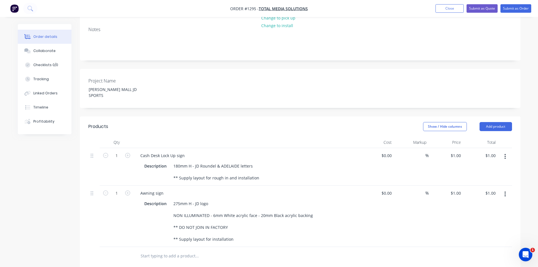
click at [380, 217] on div "$0.00 $0.00" at bounding box center [377, 216] width 35 height 61
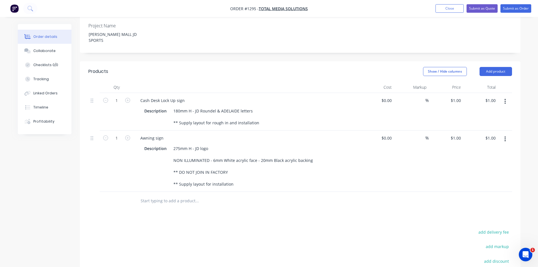
scroll to position [170, 0]
click at [454, 92] on div "1 $1.00" at bounding box center [446, 111] width 35 height 38
click at [458, 95] on input "1" at bounding box center [460, 99] width 6 height 8
type input "$1,575.00"
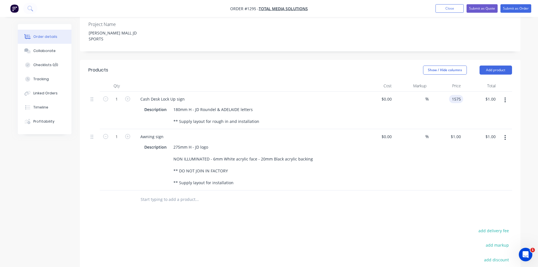
type input "$1,575.00"
click at [389, 133] on input at bounding box center [387, 137] width 13 height 8
type input "$290.00"
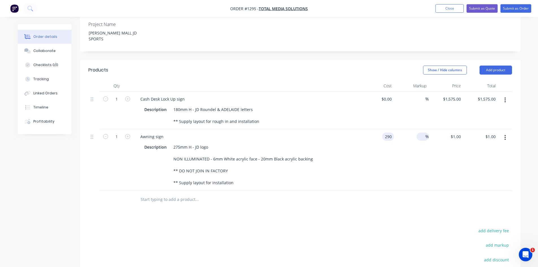
type input "$290.00"
click at [423, 133] on input at bounding box center [422, 137] width 6 height 8
type input "60"
type input "$464.00"
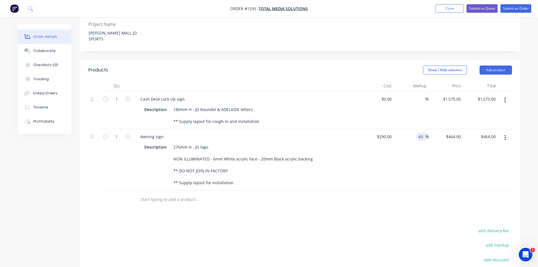
click at [395, 190] on div at bounding box center [300, 199] width 424 height 18
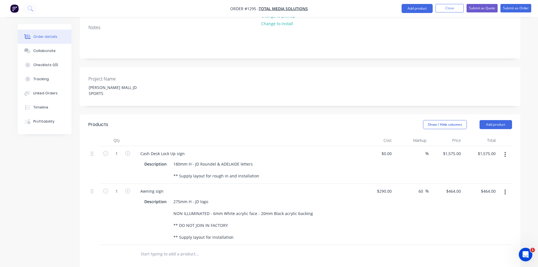
scroll to position [0, 0]
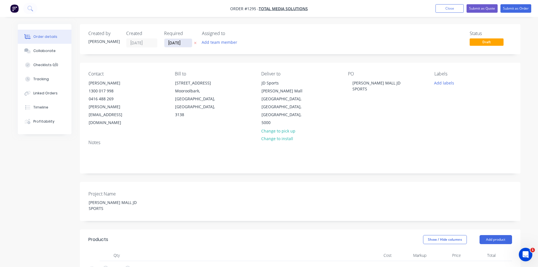
click at [178, 40] on input "[DATE]" at bounding box center [178, 43] width 28 height 8
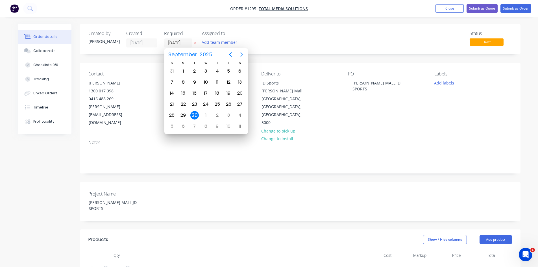
click at [242, 53] on icon "Next page" at bounding box center [241, 54] width 3 height 5
click at [206, 92] on div "15" at bounding box center [206, 93] width 8 height 8
type input "[DATE]"
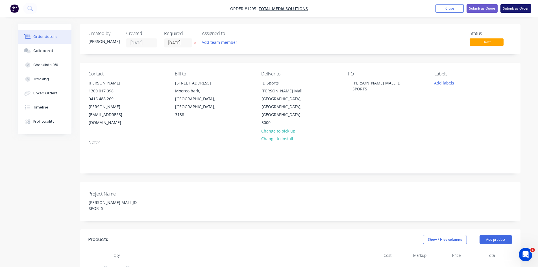
click at [511, 8] on button "Submit as Order" at bounding box center [516, 8] width 31 height 8
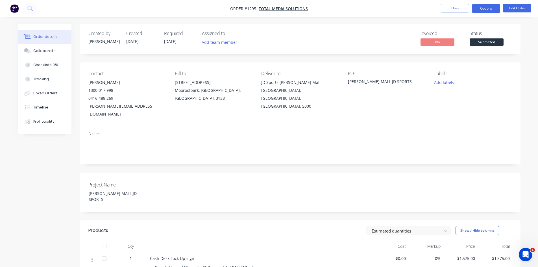
click at [486, 10] on button "Options" at bounding box center [486, 8] width 28 height 9
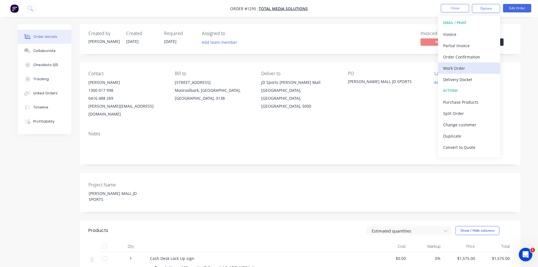
click at [464, 69] on div "Work Order" at bounding box center [469, 68] width 52 height 8
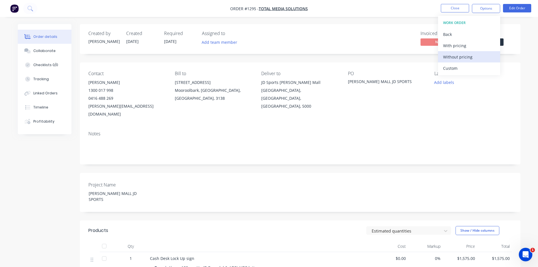
click at [459, 59] on div "Without pricing" at bounding box center [469, 57] width 52 height 8
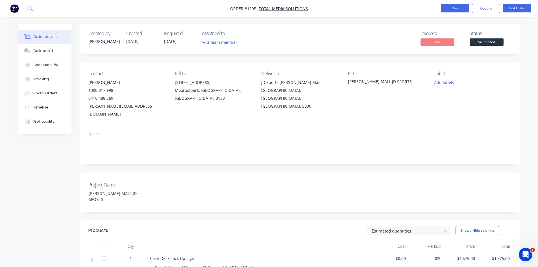
click at [460, 8] on button "Close" at bounding box center [455, 8] width 28 height 8
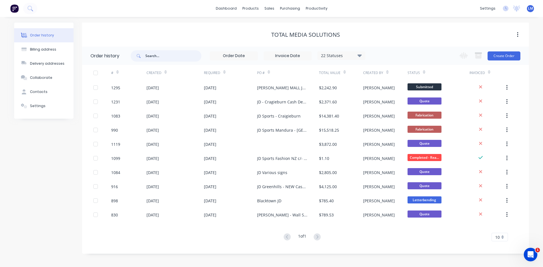
click at [190, 55] on input "text" at bounding box center [173, 55] width 56 height 11
type input "total"
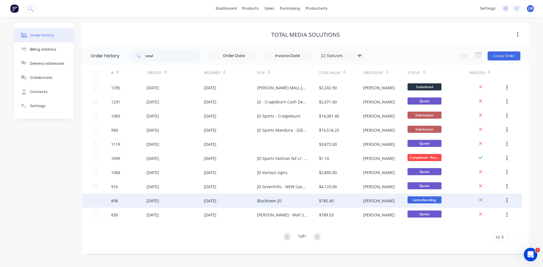
click at [241, 202] on div "[DATE]" at bounding box center [230, 201] width 53 height 14
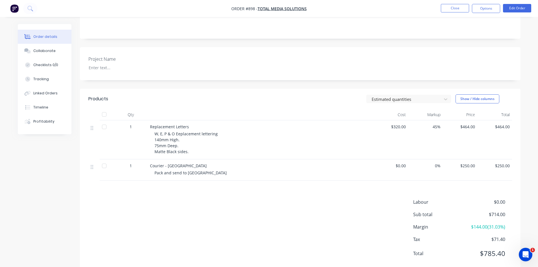
scroll to position [132, 0]
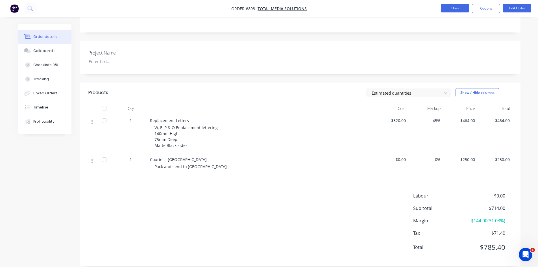
click at [456, 10] on button "Close" at bounding box center [455, 8] width 28 height 8
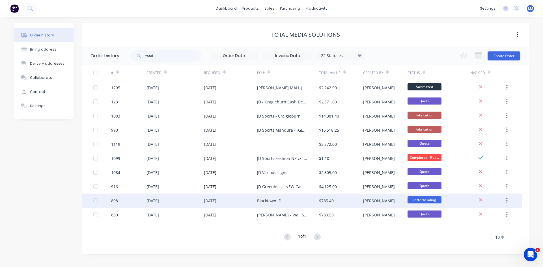
click at [298, 202] on div "Blacktown JD" at bounding box center [288, 201] width 62 height 14
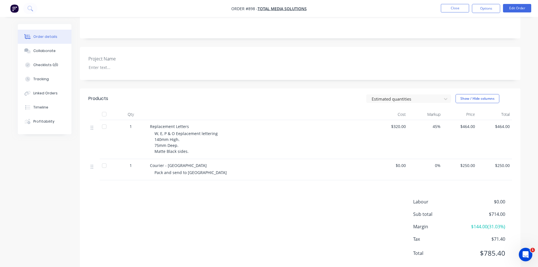
scroll to position [132, 0]
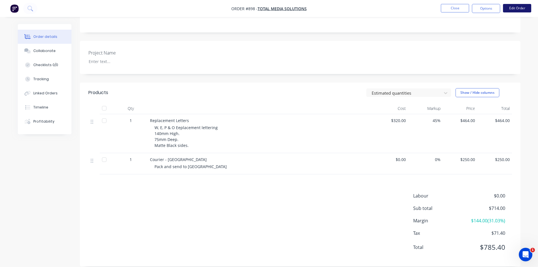
click at [518, 7] on button "Edit Order" at bounding box center [517, 8] width 28 height 8
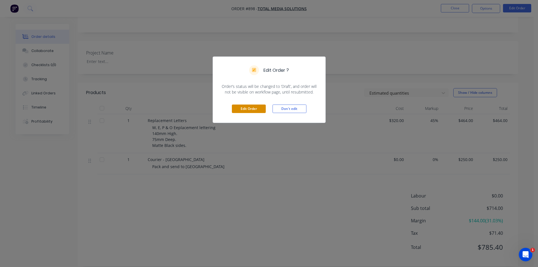
click at [242, 110] on button "Edit Order" at bounding box center [249, 109] width 34 height 8
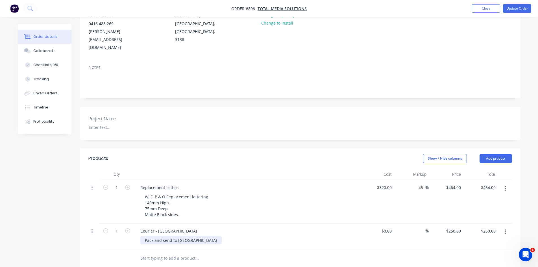
scroll to position [85, 0]
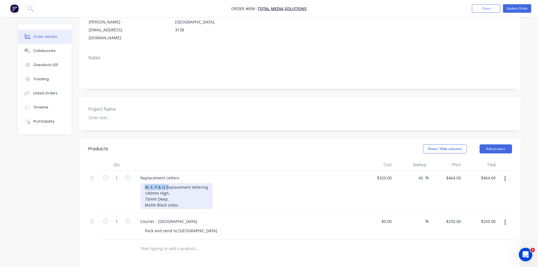
drag, startPoint x: 143, startPoint y: 171, endPoint x: 168, endPoint y: 171, distance: 24.9
click at [168, 183] on div "W, E, P & O Eeplacement lettering 140mm High. 75mm Deep. Matte Black sides." at bounding box center [176, 196] width 72 height 26
click at [272, 183] on div "WESTPOINT Replacement lettering 145mm High. 80mm Deep. Matte Black sides." at bounding box center [248, 196] width 217 height 26
click at [382, 170] on div "320 320" at bounding box center [377, 192] width 35 height 44
type input "$450.00"
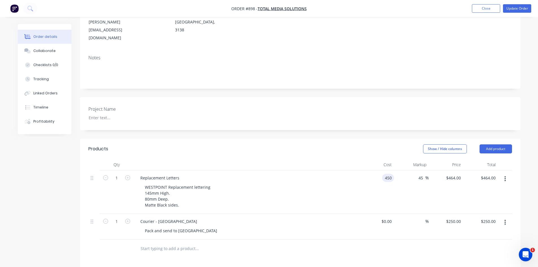
type input "$652.50"
click at [277, 240] on div at bounding box center [235, 249] width 203 height 18
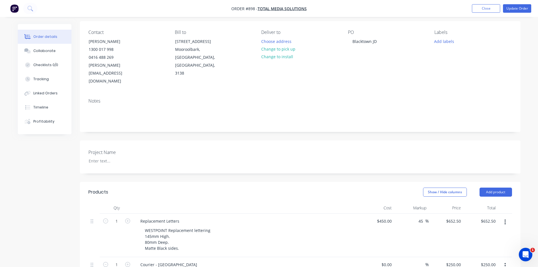
scroll to position [0, 0]
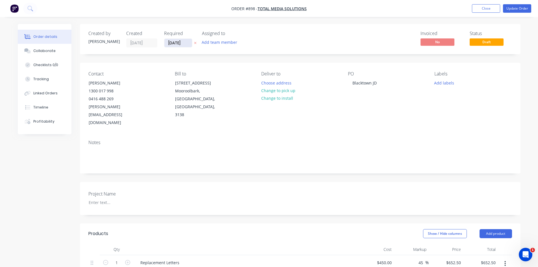
click at [185, 45] on input "[DATE]" at bounding box center [178, 43] width 28 height 8
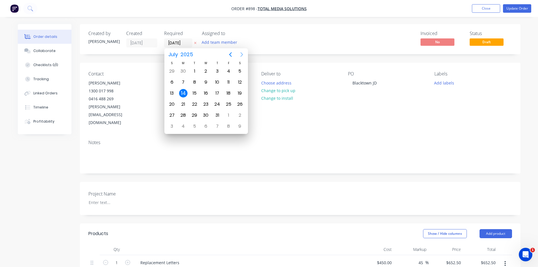
click at [243, 54] on icon "Next page" at bounding box center [241, 54] width 7 height 7
click at [230, 81] on div "10" at bounding box center [228, 82] width 8 height 8
type input "[DATE]"
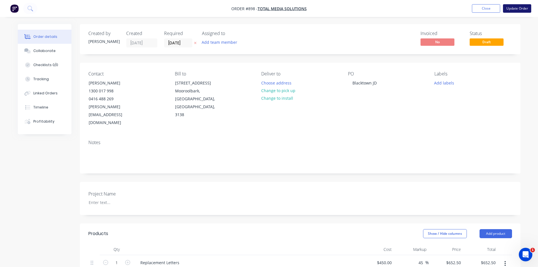
click at [520, 9] on button "Update Order" at bounding box center [517, 8] width 28 height 8
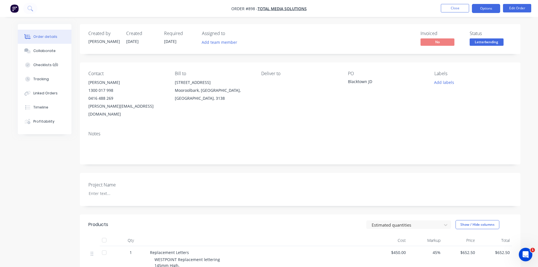
click at [487, 9] on button "Options" at bounding box center [486, 8] width 28 height 9
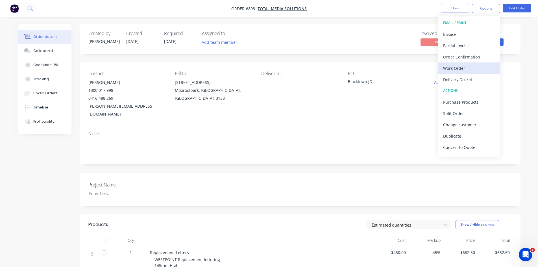
click at [463, 68] on div "Work Order" at bounding box center [469, 68] width 52 height 8
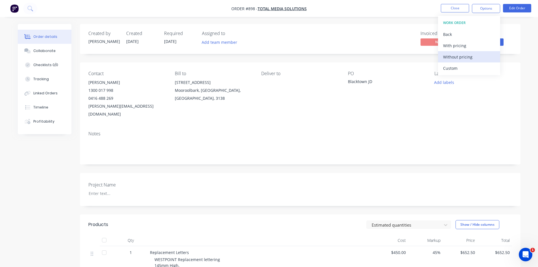
click at [460, 59] on div "Without pricing" at bounding box center [469, 57] width 52 height 8
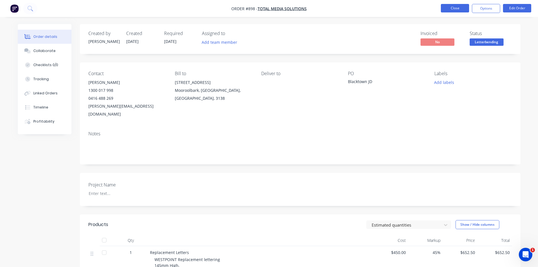
click at [455, 8] on button "Close" at bounding box center [455, 8] width 28 height 8
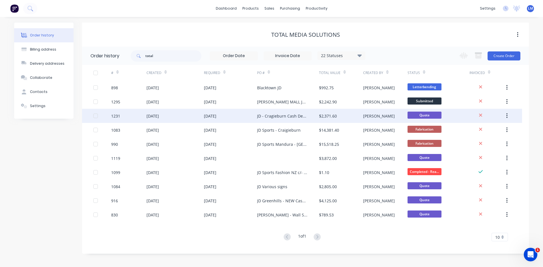
click at [309, 116] on div "JD - Cragieburn Cash Desk Sign" at bounding box center [288, 116] width 62 height 14
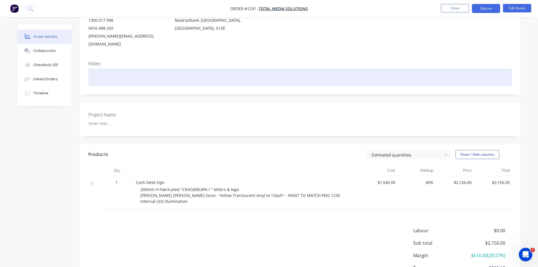
scroll to position [57, 0]
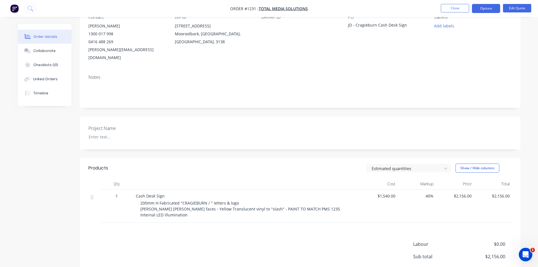
click at [218, 213] on div "200mm H Fabricated "CRAGIEBURN / " letters & logo [PERSON_NAME] [PERSON_NAME] f…" at bounding box center [248, 209] width 217 height 18
click at [226, 207] on span "200mm H Fabricated "CRAGIEBURN / " letters & logo [PERSON_NAME] [PERSON_NAME] f…" at bounding box center [240, 208] width 200 height 17
drag, startPoint x: 227, startPoint y: 205, endPoint x: 318, endPoint y: 206, distance: 90.4
click at [318, 206] on div "200mm H Fabricated "CRAGIEBURN / " letters & logo [PERSON_NAME] [PERSON_NAME] f…" at bounding box center [248, 209] width 217 height 18
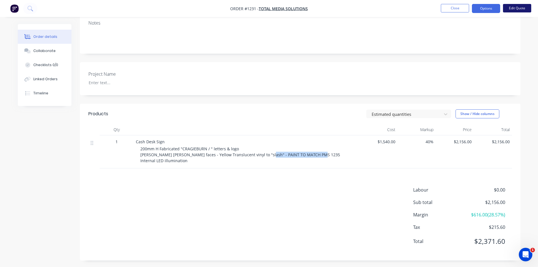
click at [517, 8] on button "Edit Quote" at bounding box center [517, 8] width 28 height 8
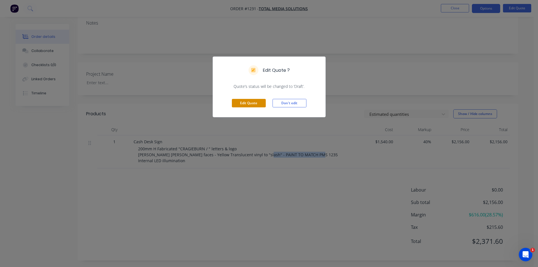
click at [248, 105] on button "Edit Quote" at bounding box center [249, 103] width 34 height 8
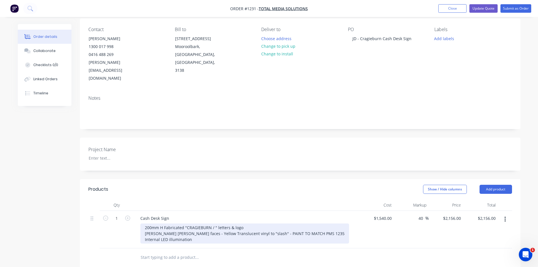
scroll to position [113, 0]
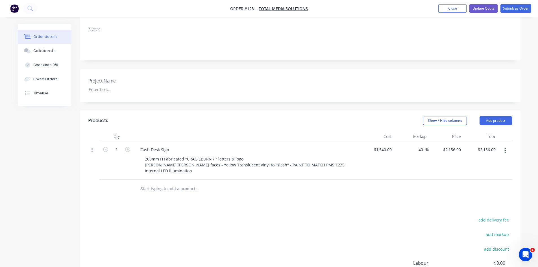
click at [237, 180] on div at bounding box center [235, 189] width 203 height 18
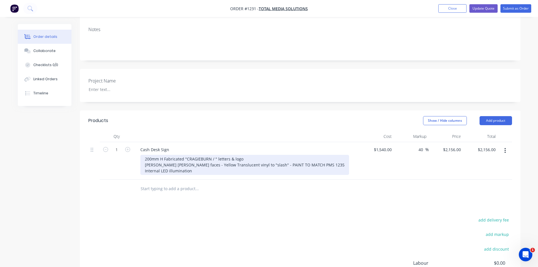
click at [165, 156] on div "200mm H Fabricated "CRAGIEBURN / " letters & logo [PERSON_NAME] [PERSON_NAME] f…" at bounding box center [244, 165] width 209 height 20
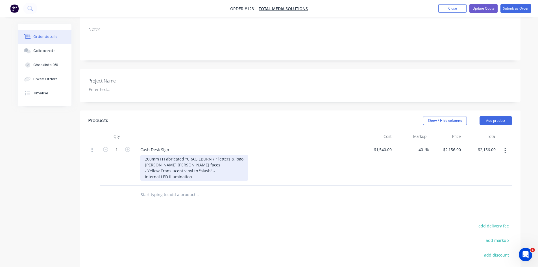
click at [222, 162] on div "200mm H Fabricated "CRAGIEBURN / " letters & logo [PERSON_NAME] [PERSON_NAME] f…" at bounding box center [194, 168] width 108 height 26
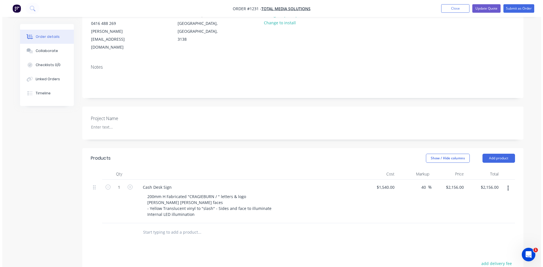
scroll to position [0, 0]
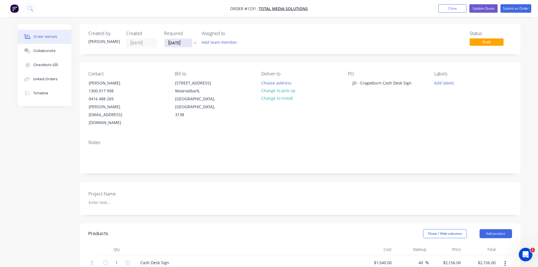
click at [183, 43] on input "[DATE]" at bounding box center [178, 43] width 28 height 8
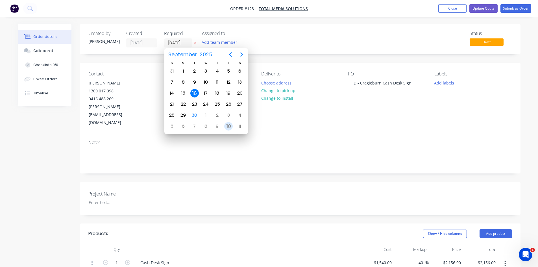
click at [226, 125] on div "10" at bounding box center [228, 126] width 8 height 8
type input "[DATE]"
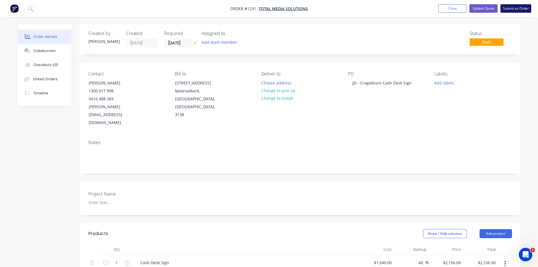
click at [510, 8] on button "Submit as Order" at bounding box center [516, 8] width 31 height 8
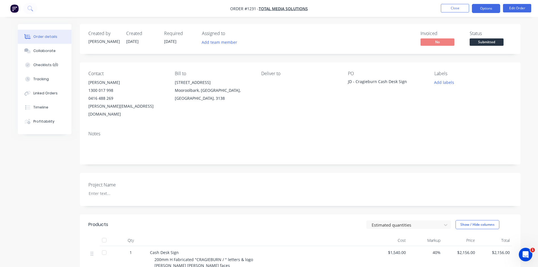
click at [487, 7] on button "Options" at bounding box center [486, 8] width 28 height 9
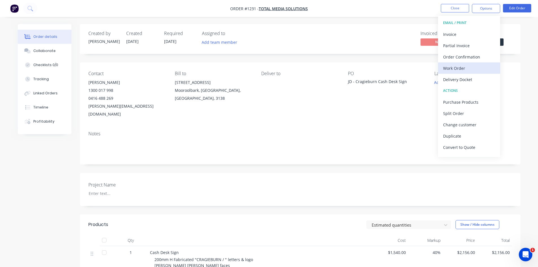
click at [470, 68] on div "Work Order" at bounding box center [469, 68] width 52 height 8
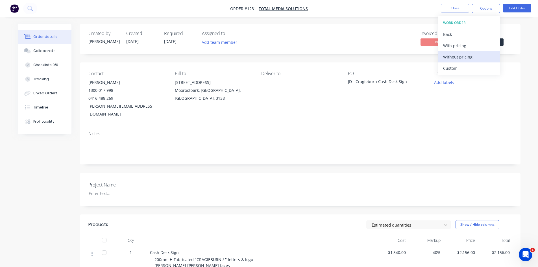
click at [464, 58] on div "Without pricing" at bounding box center [469, 57] width 52 height 8
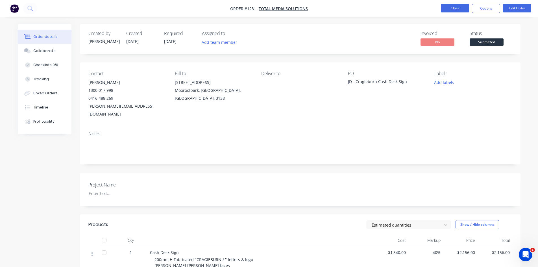
click at [450, 11] on button "Close" at bounding box center [455, 8] width 28 height 8
